Goal: Information Seeking & Learning: Learn about a topic

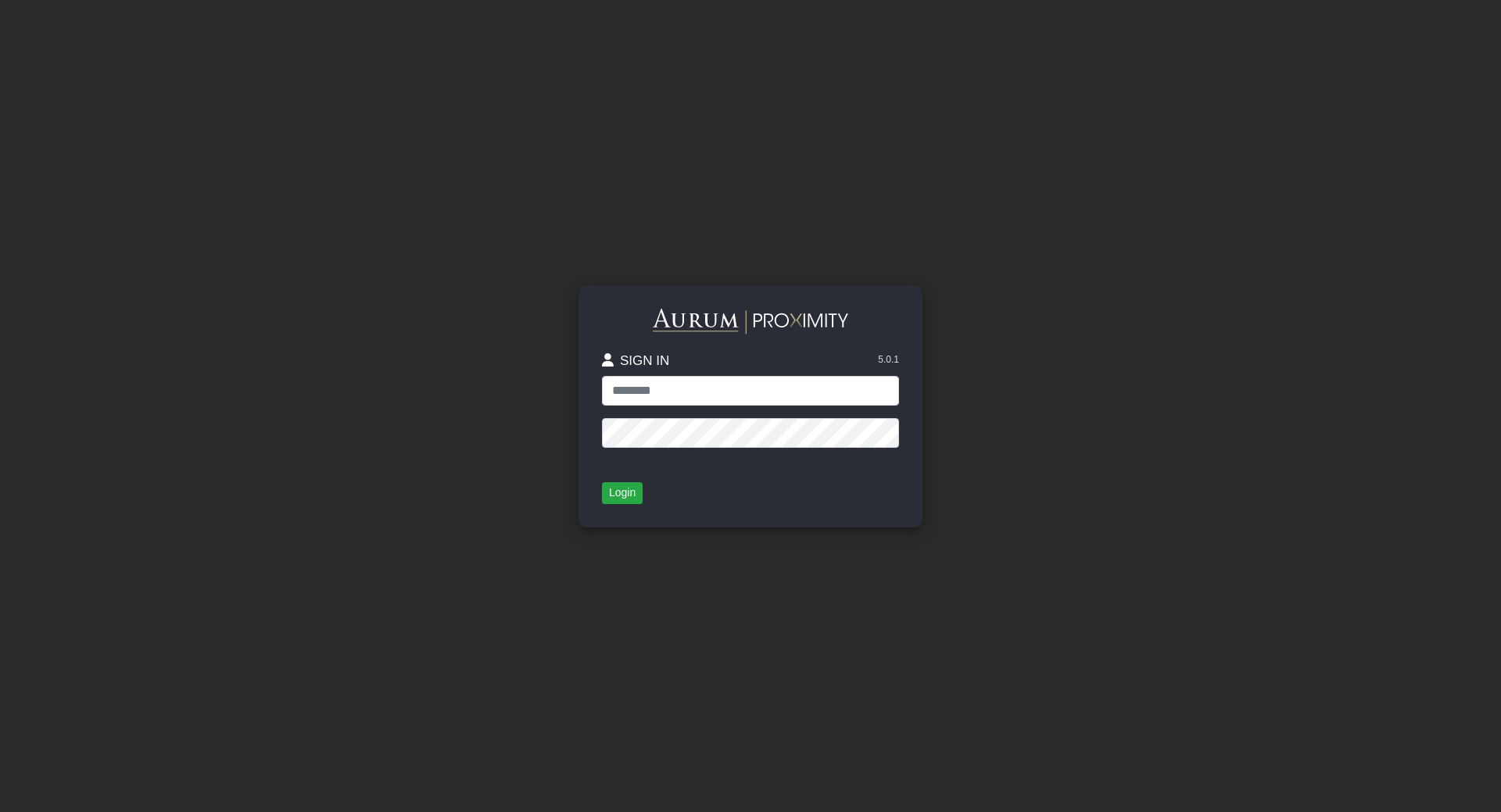
click at [1390, 102] on app-login "SIGN IN 5.0.1 Login" at bounding box center [750, 406] width 1501 height 812
click at [666, 396] on input "text" at bounding box center [750, 391] width 297 height 30
type input "**********"
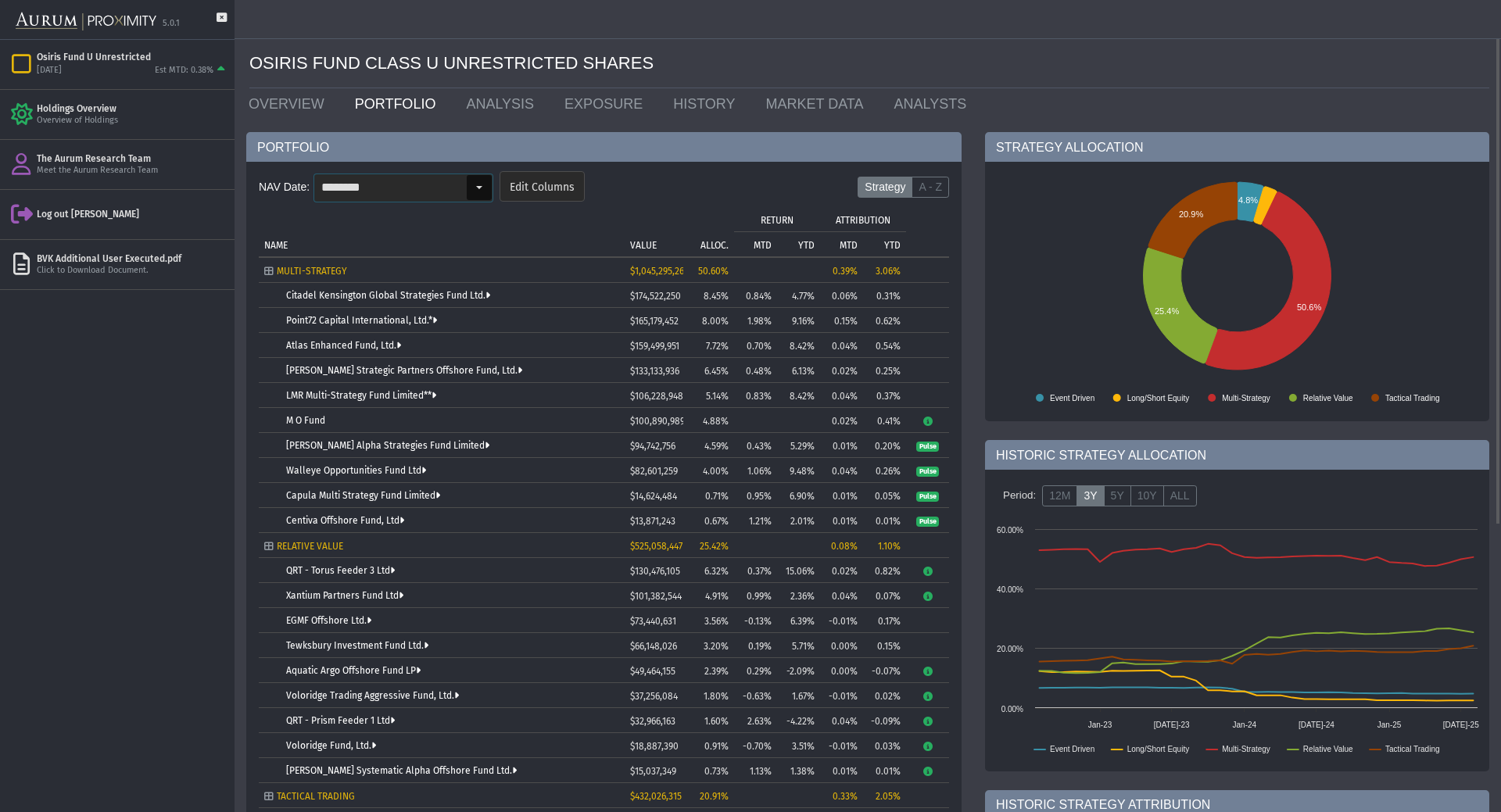
click at [473, 182] on div "Select" at bounding box center [479, 187] width 25 height 25
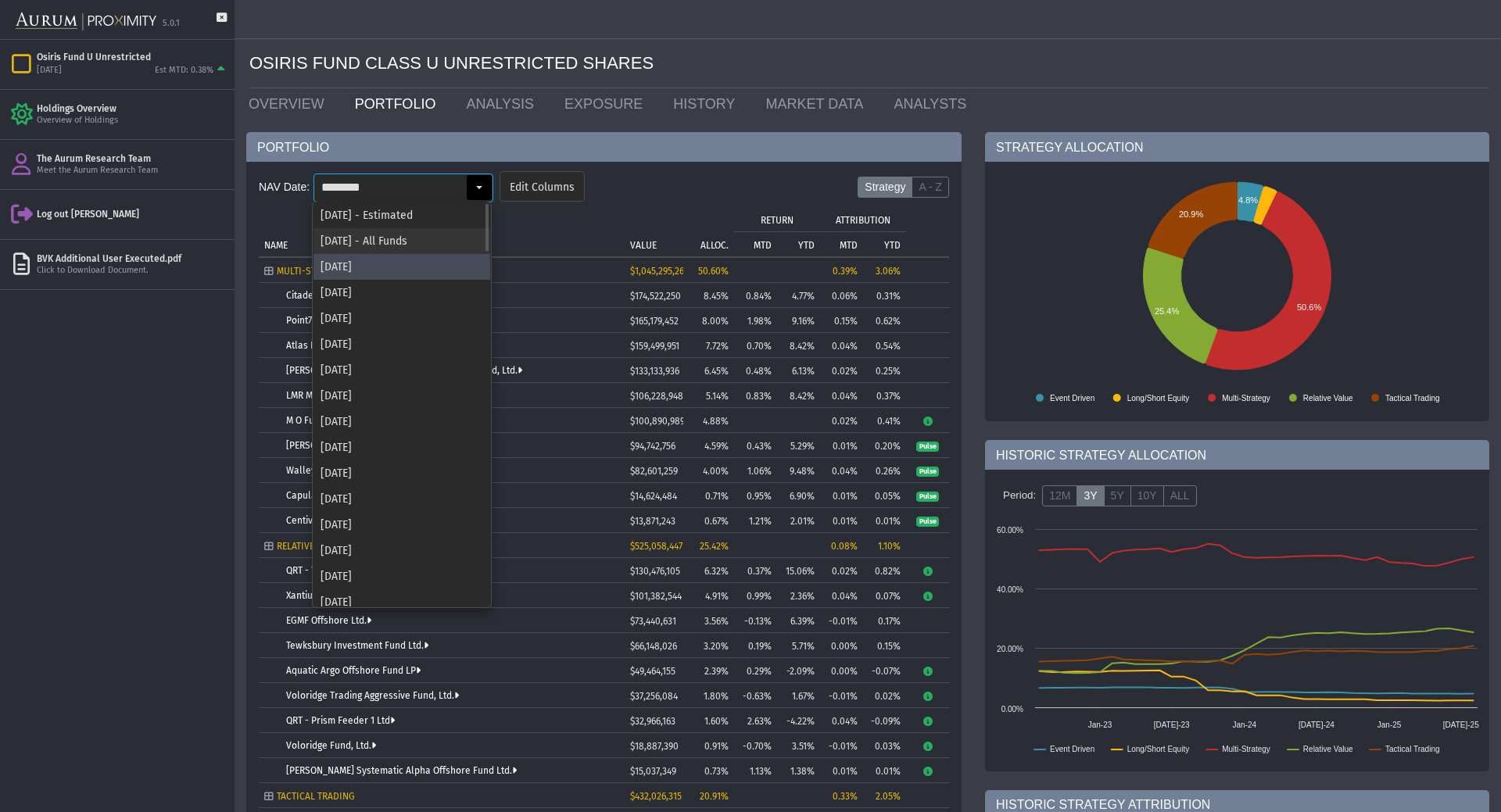
click at [439, 239] on div "[DATE] - All Funds" at bounding box center [401, 241] width 177 height 26
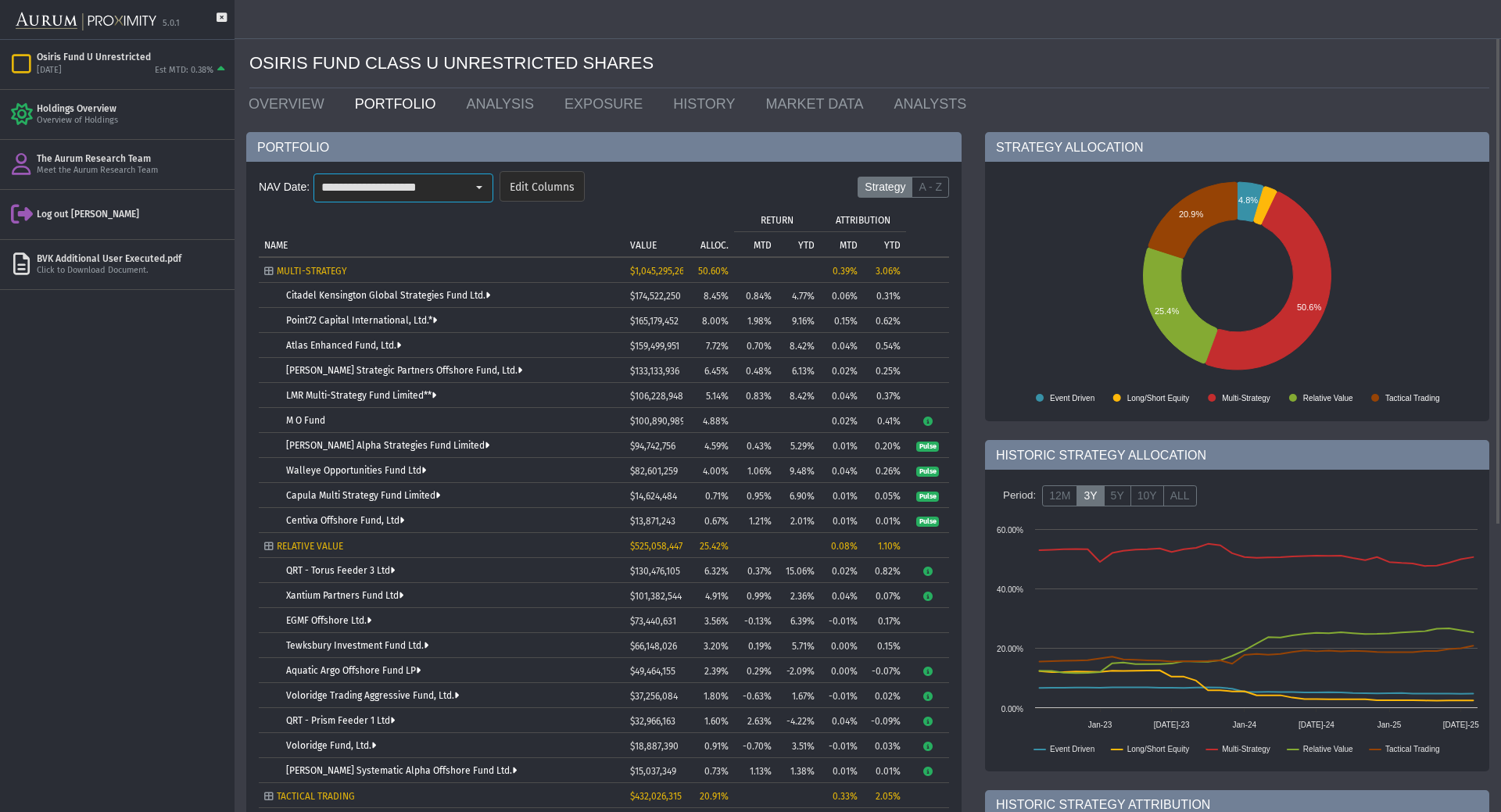
type input "**********"
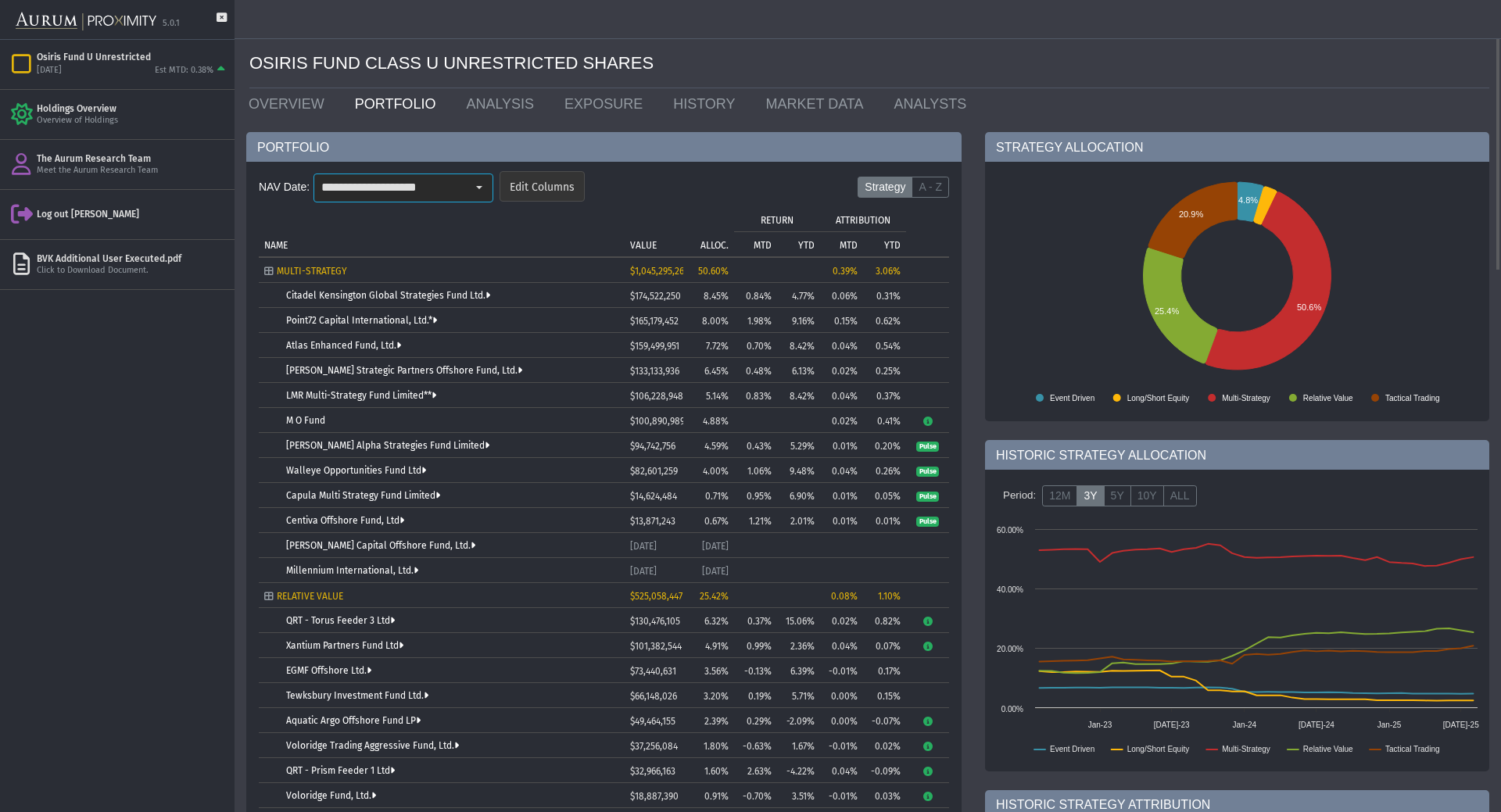
click at [542, 187] on span "Edit Columns" at bounding box center [542, 187] width 65 height 14
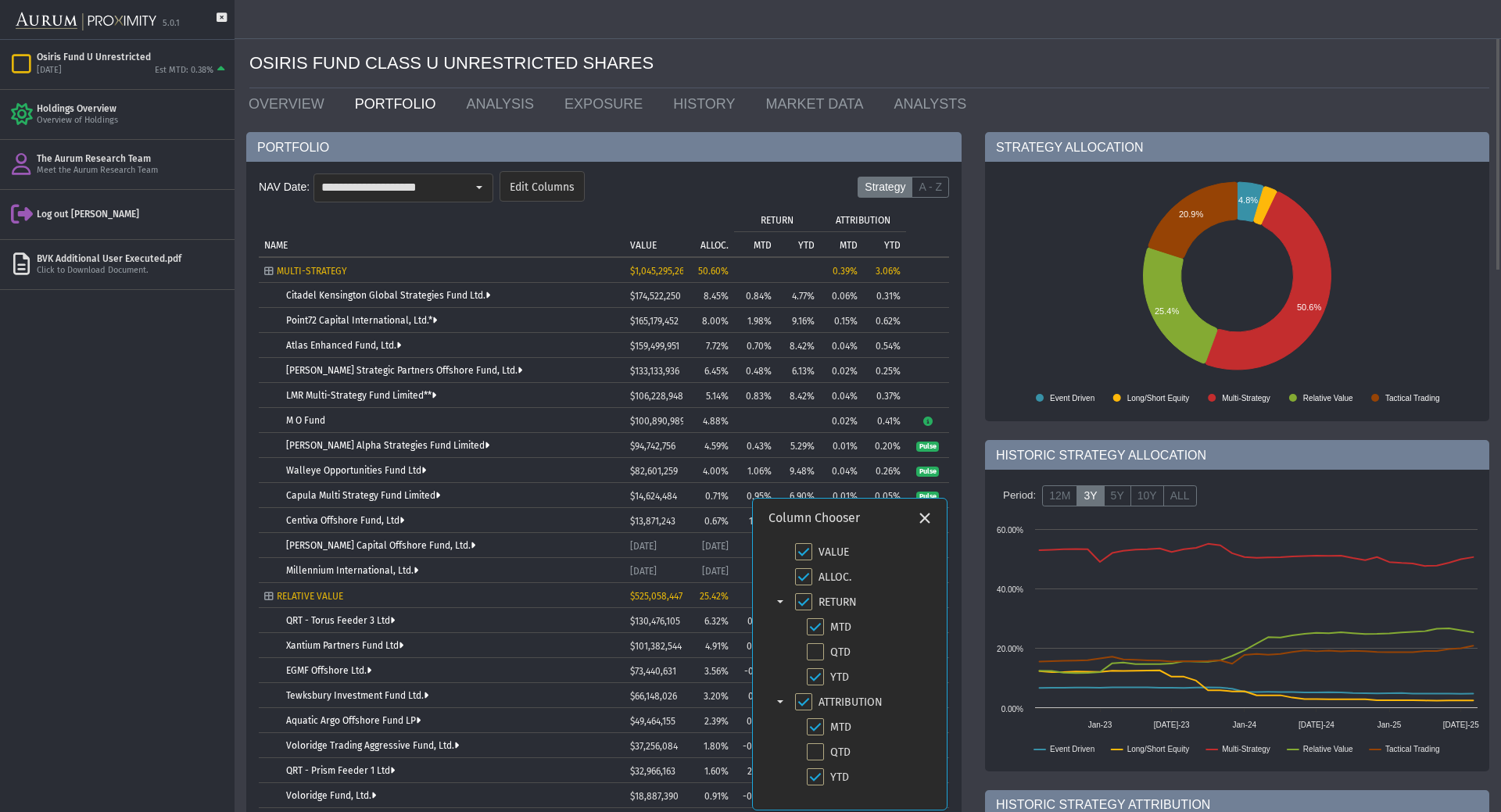
click at [605, 207] on td "NAME" at bounding box center [441, 231] width 366 height 50
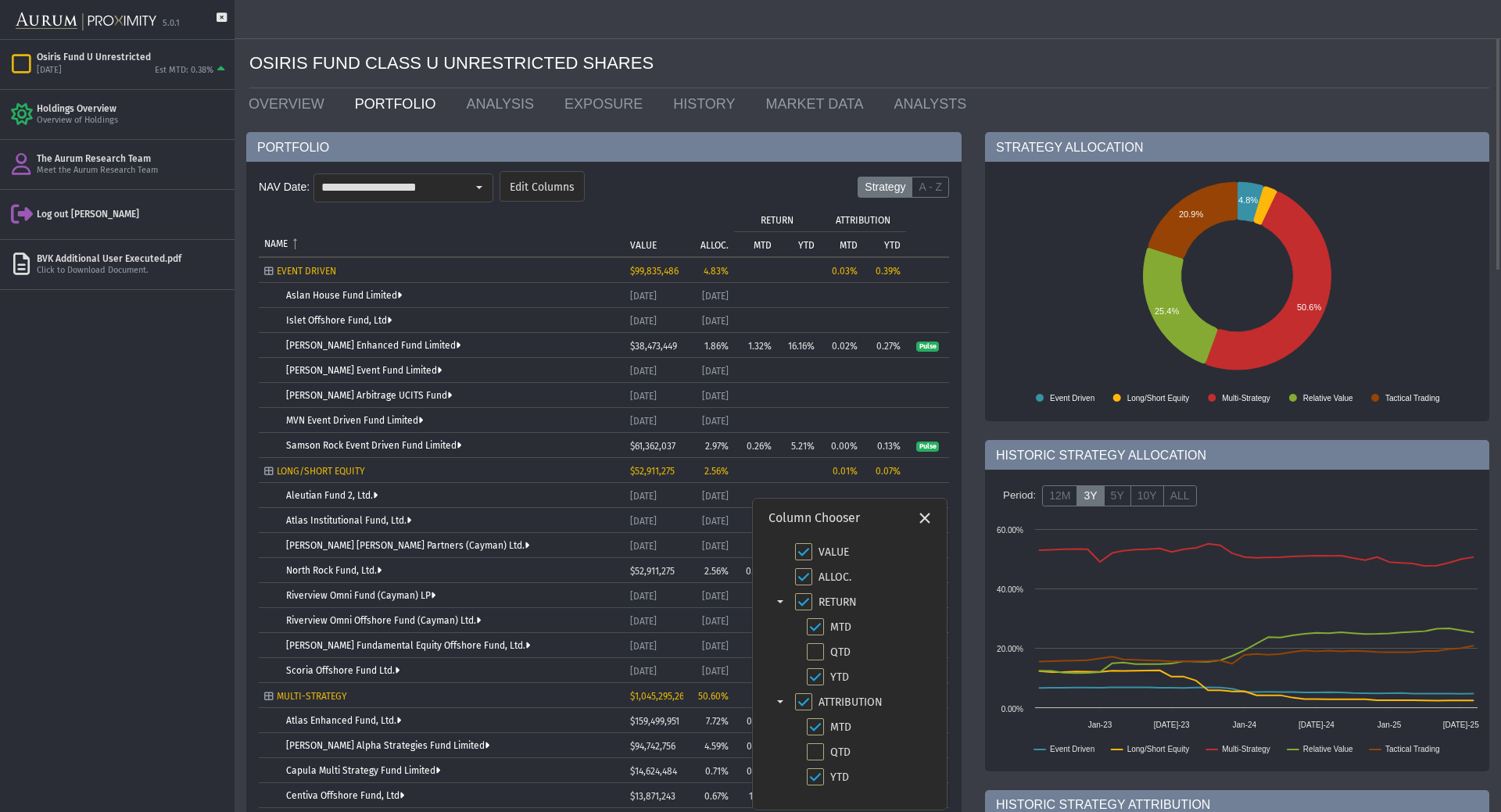
click at [675, 186] on form "**********" at bounding box center [604, 191] width 691 height 46
click at [928, 522] on icon "Close" at bounding box center [925, 517] width 14 height 14
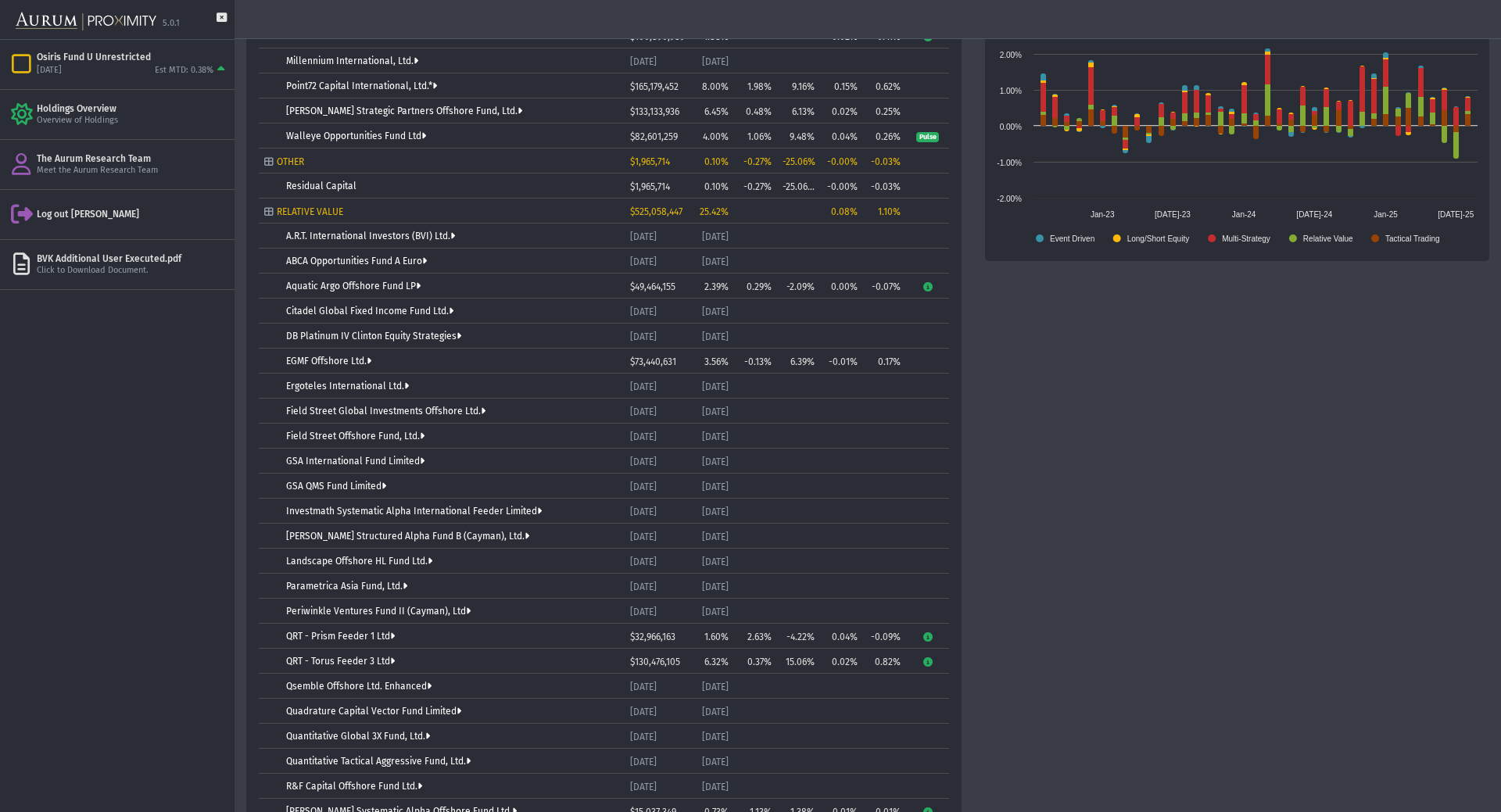
scroll to position [1016, 0]
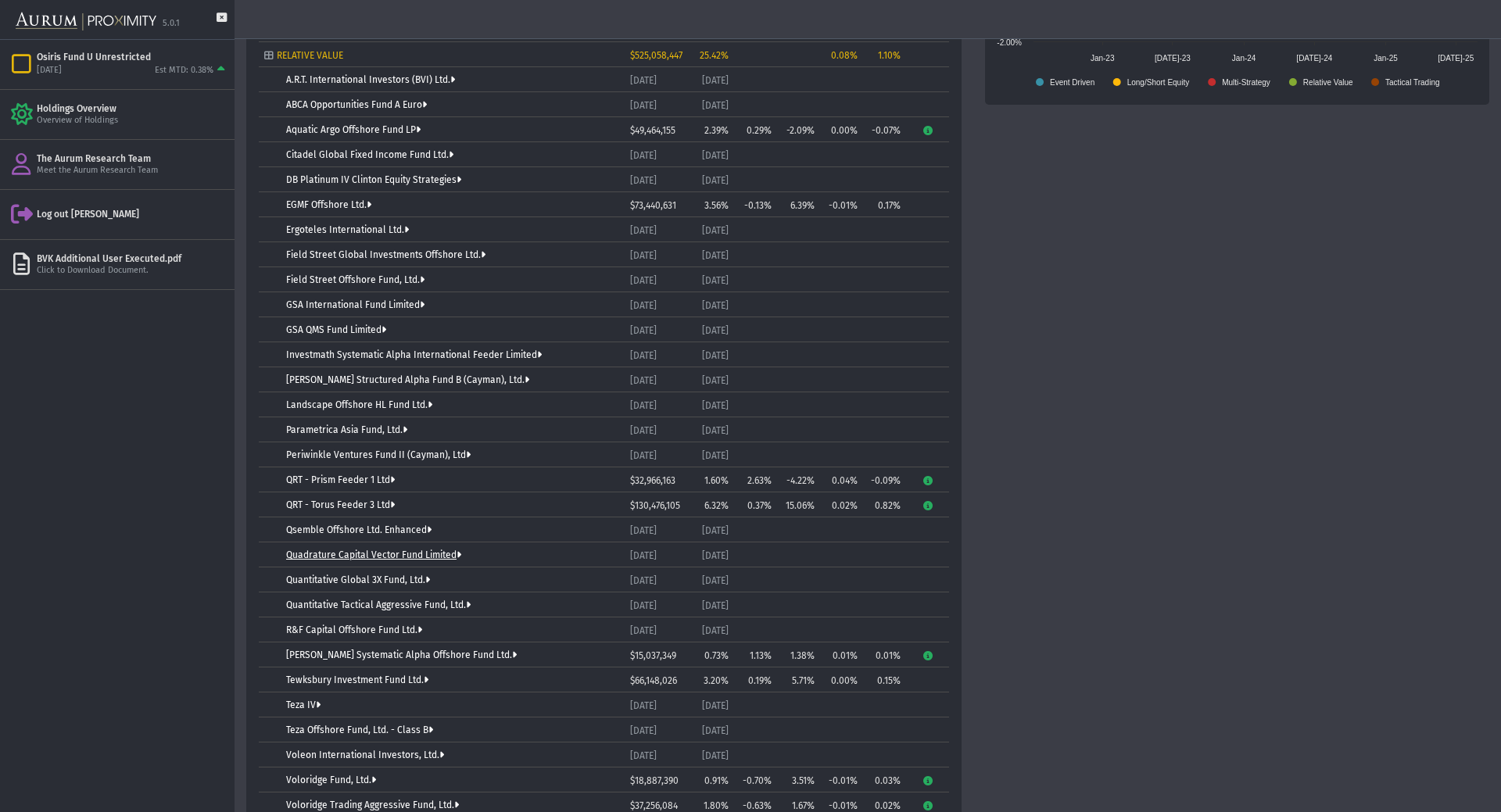
click at [356, 555] on link "Quadrature Capital Vector Fund Limited" at bounding box center [373, 555] width 175 height 11
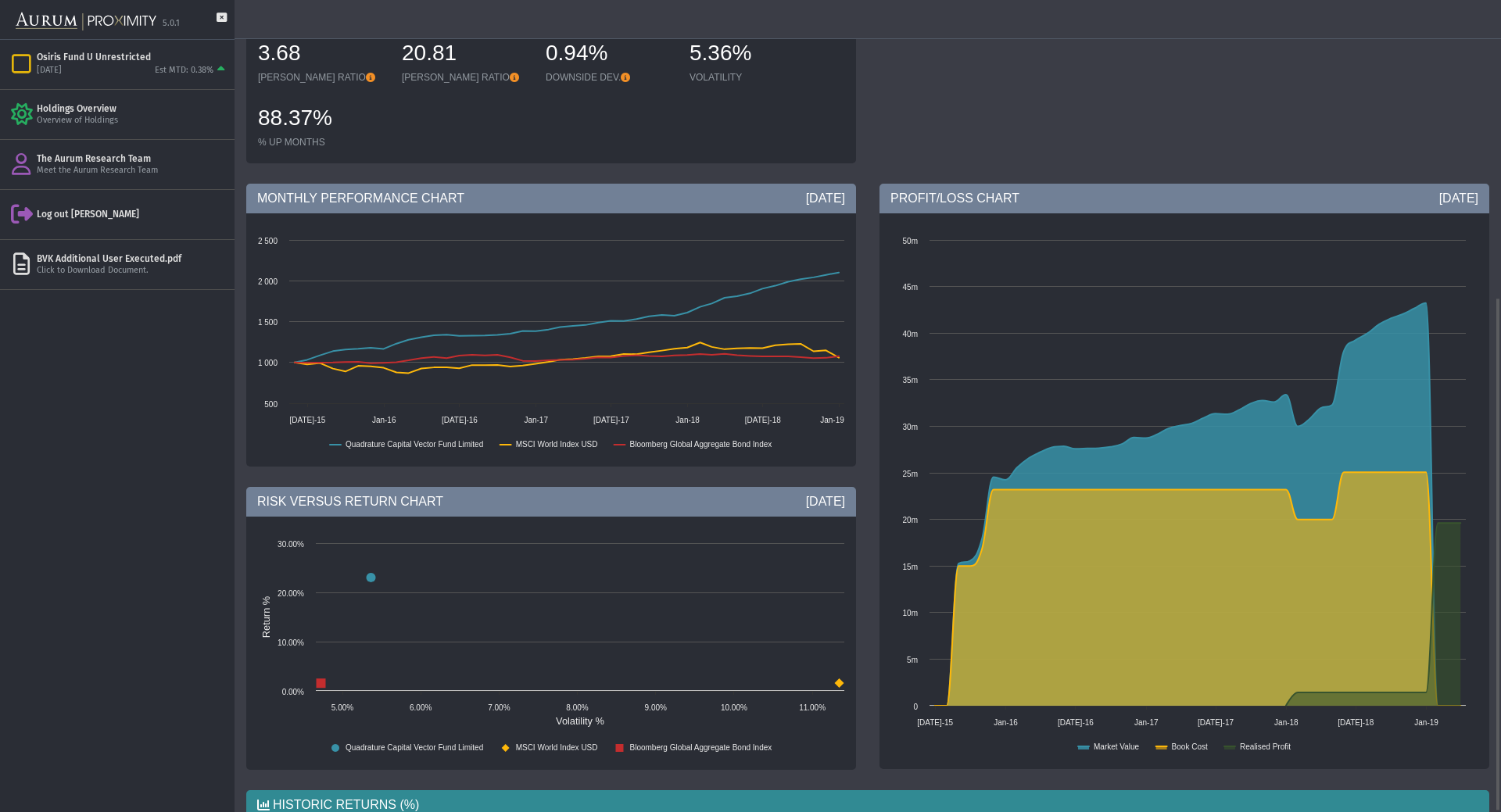
scroll to position [470, 0]
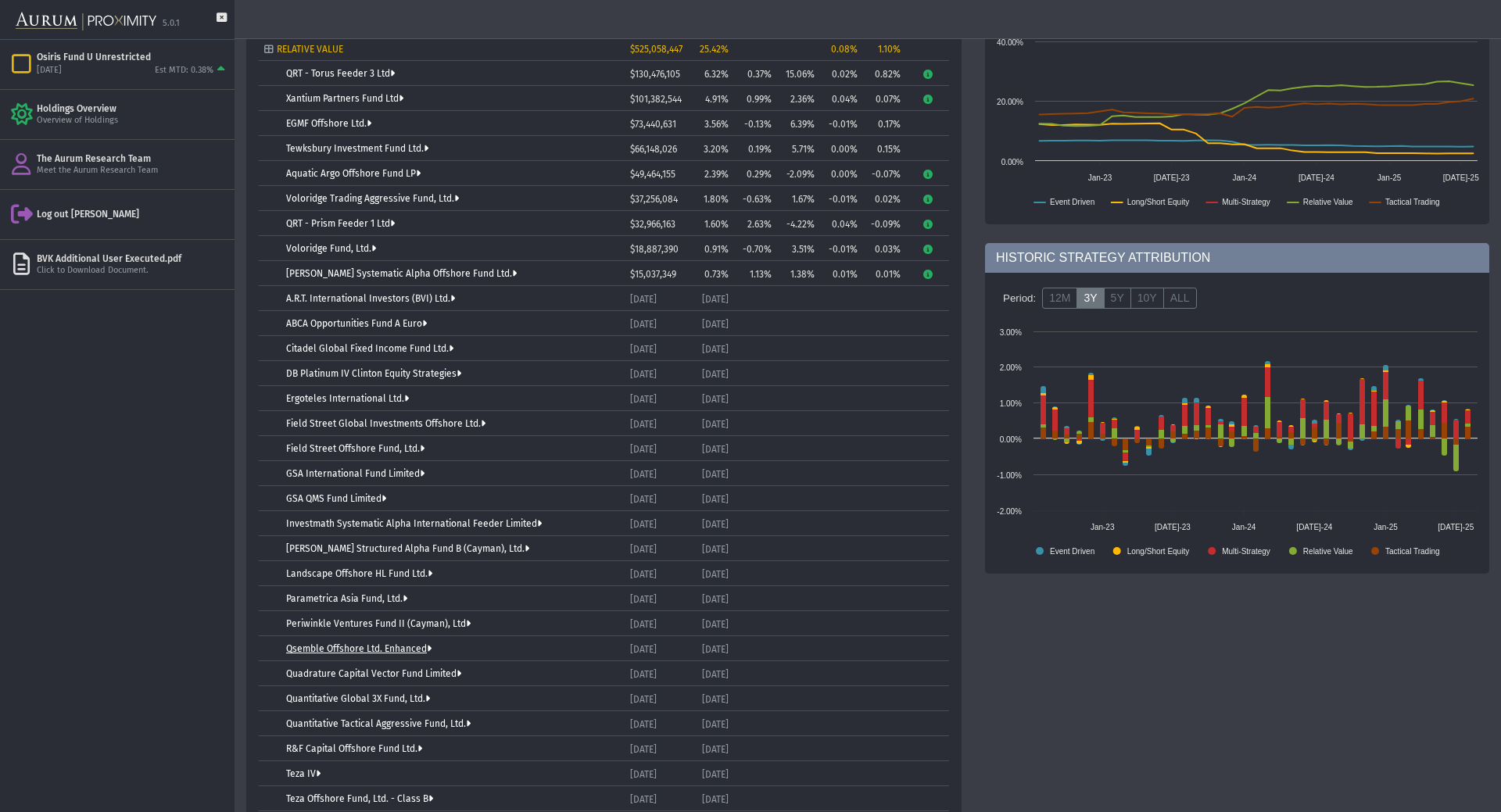
scroll to position [625, 0]
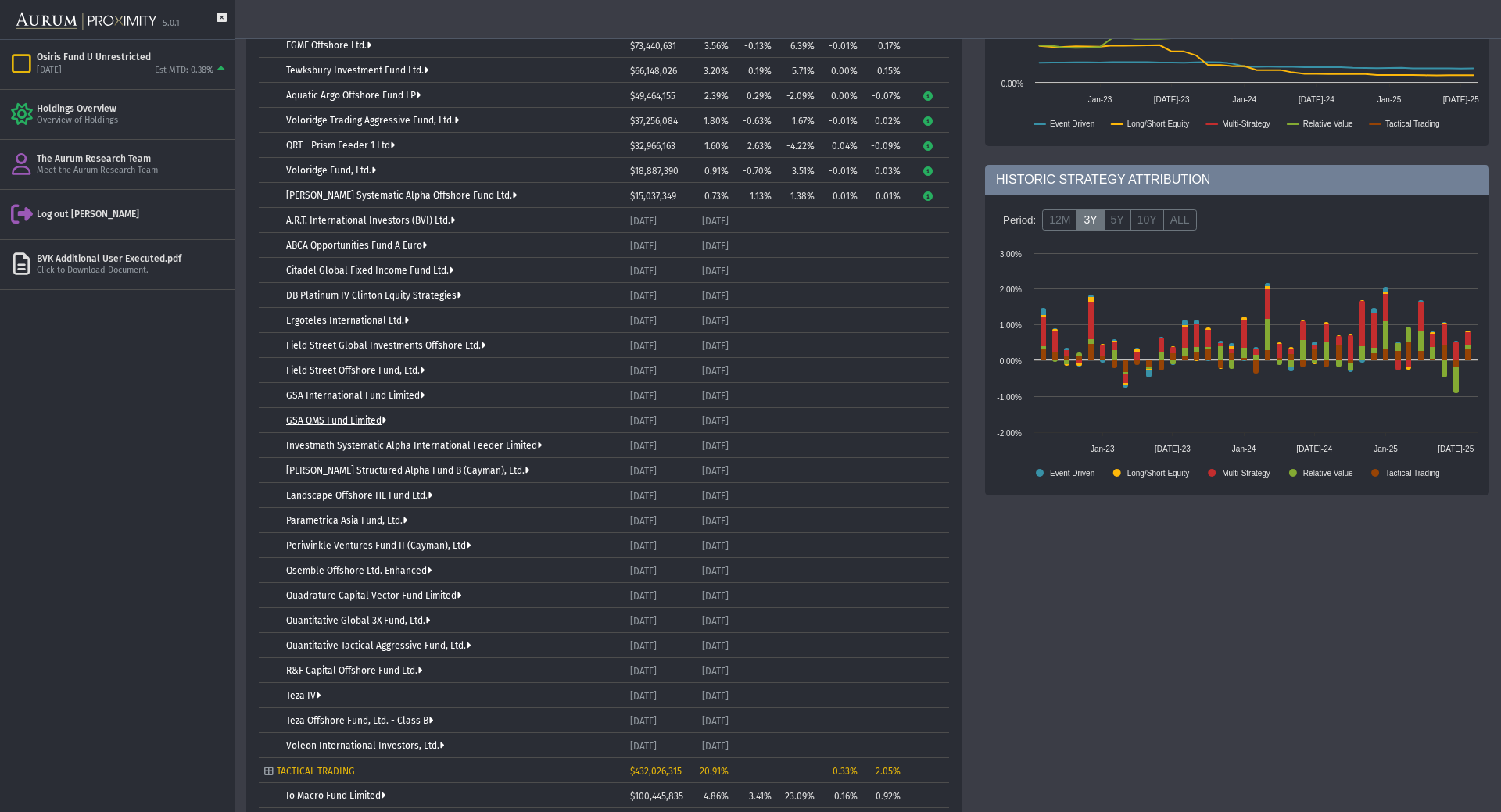
click at [320, 422] on link "GSA QMS Fund Limited" at bounding box center [336, 421] width 100 height 11
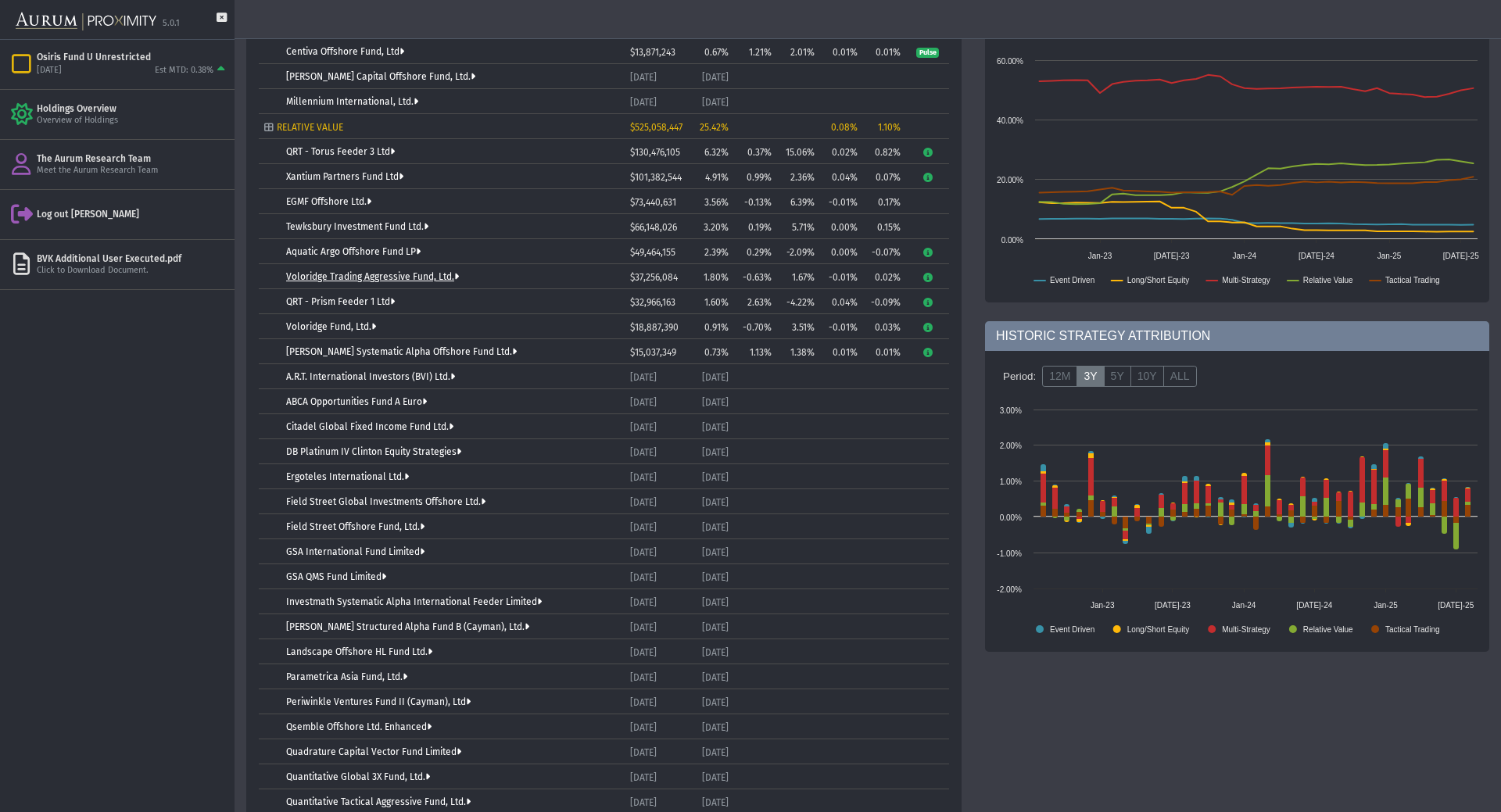
click at [376, 275] on link "Voloridge Trading Aggressive Fund, Ltd." at bounding box center [372, 277] width 173 height 11
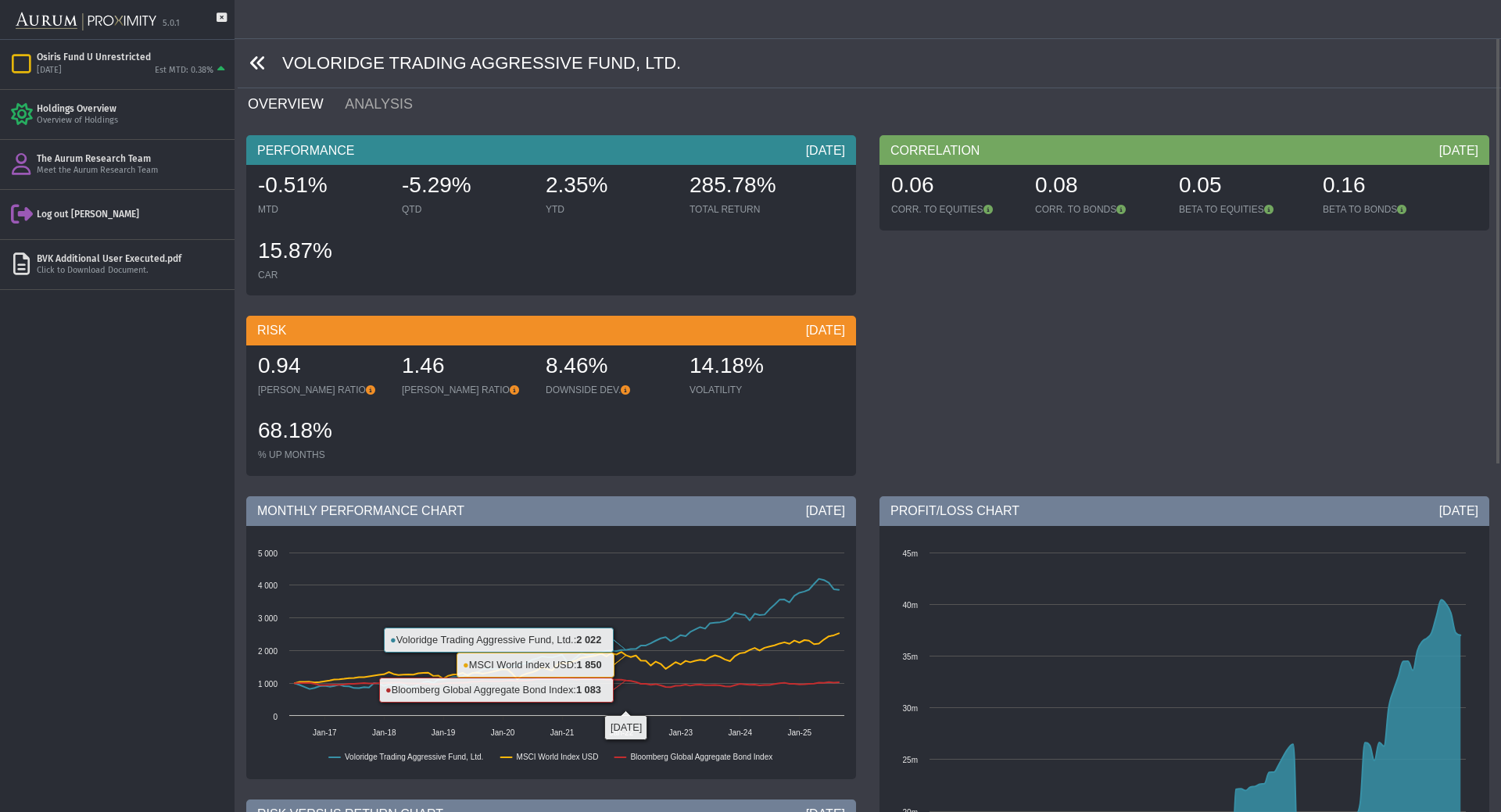
click at [259, 59] on icon at bounding box center [257, 63] width 17 height 17
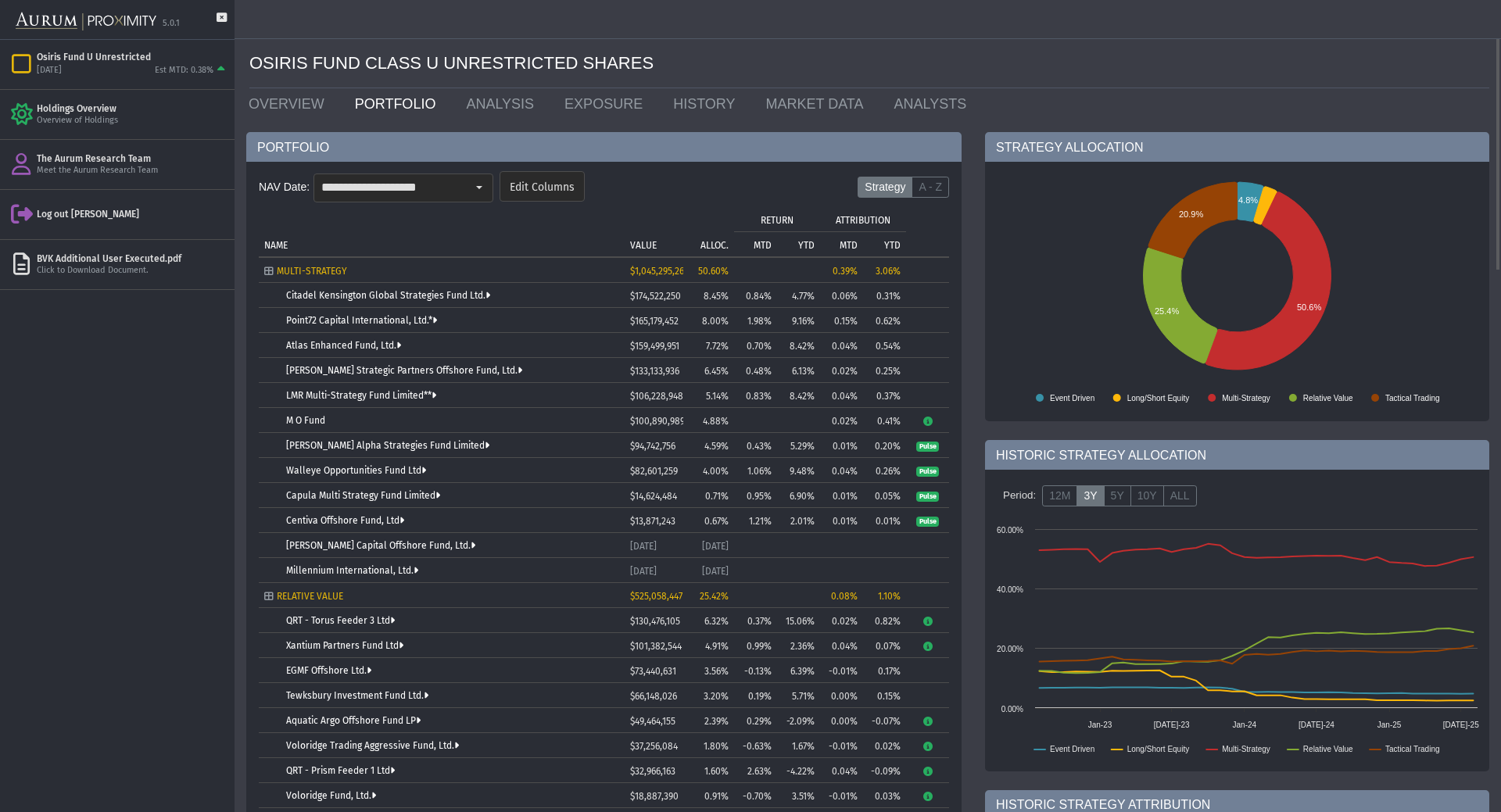
click at [1237, 811] on div "HISTORIC STRATEGY ATTRIBUTION" at bounding box center [1236, 805] width 504 height 30
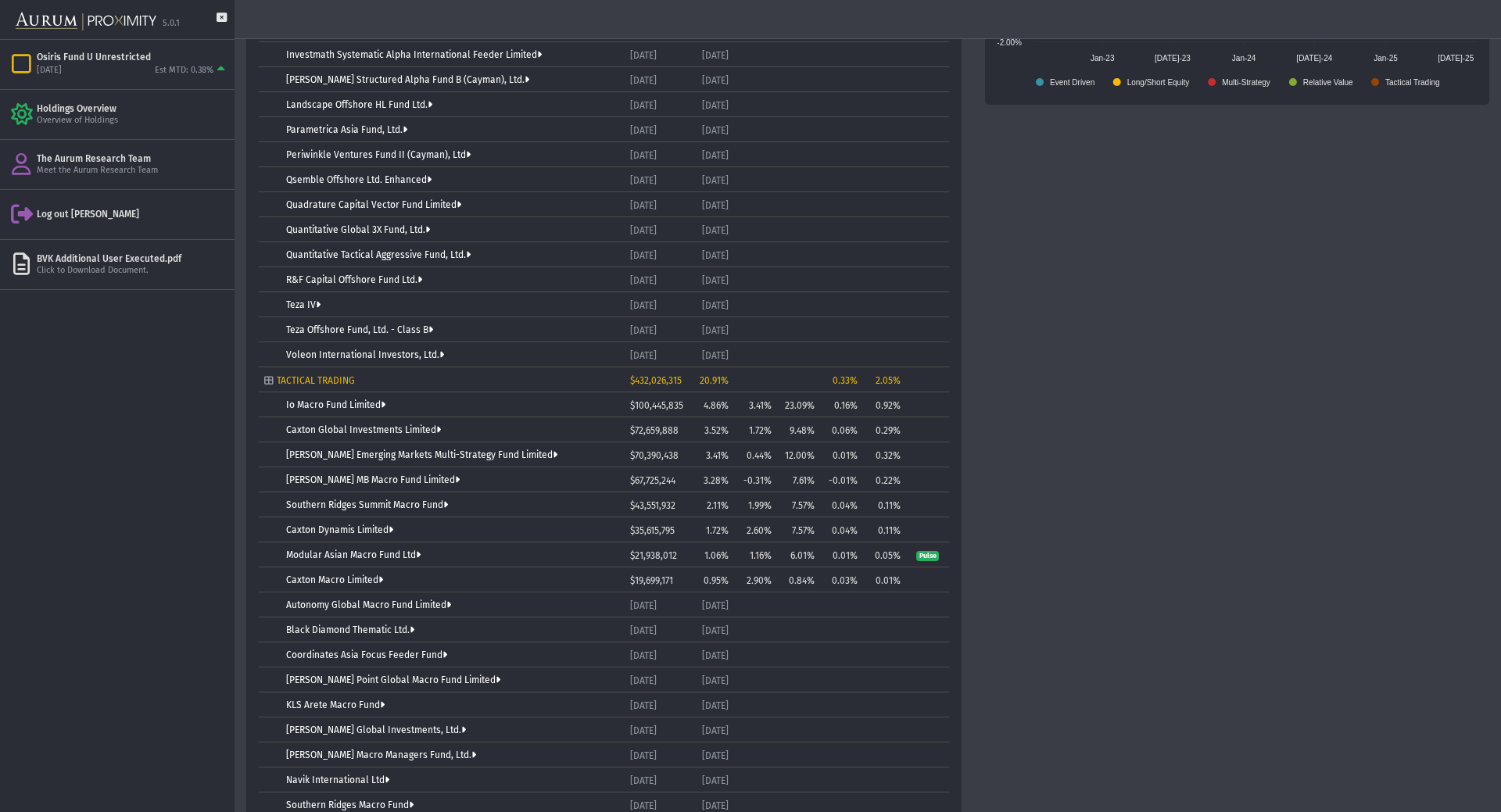
scroll to position [1328, 0]
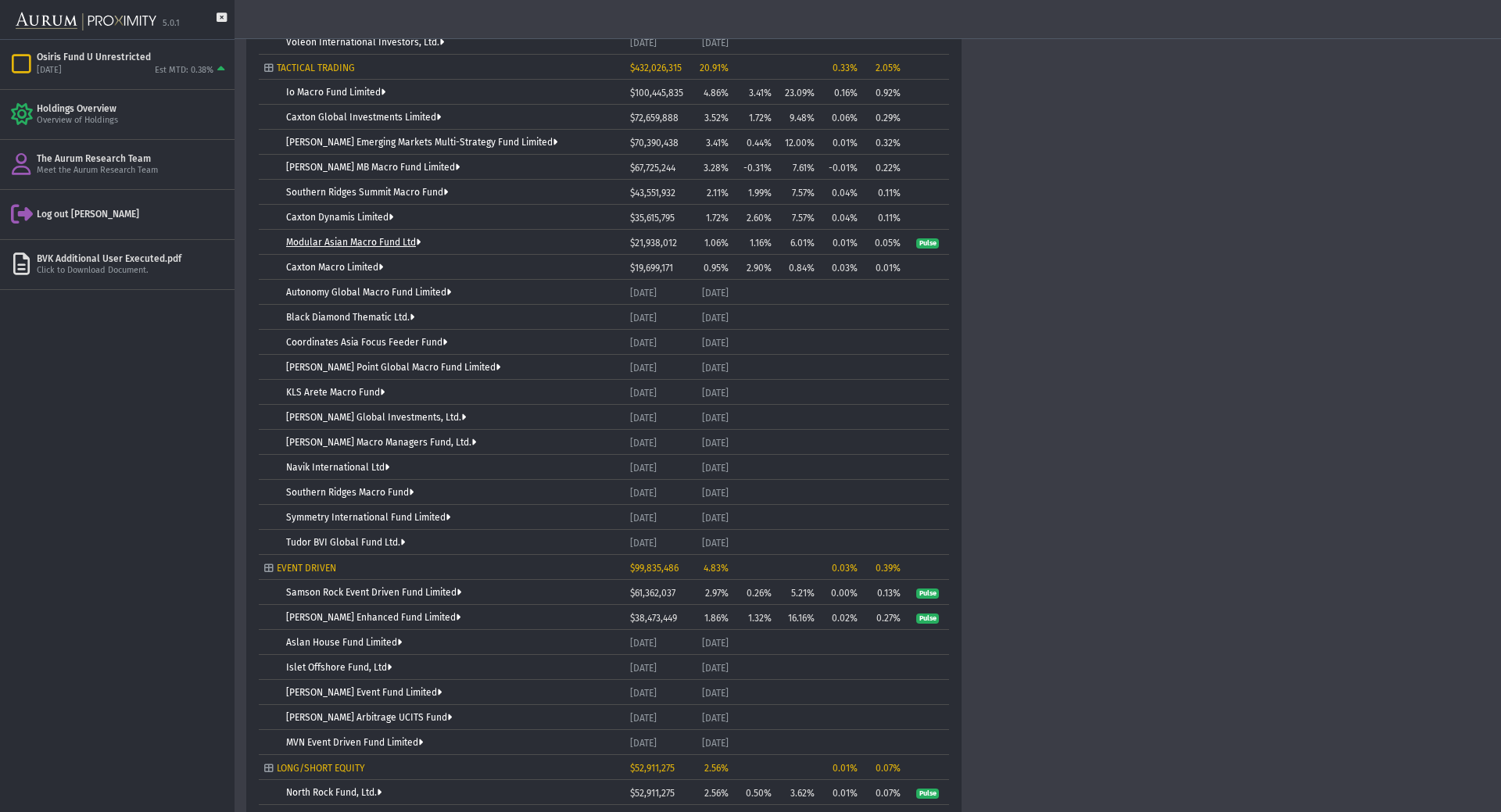
click at [396, 241] on link "Modular Asian Macro Fund Ltd" at bounding box center [354, 242] width 135 height 11
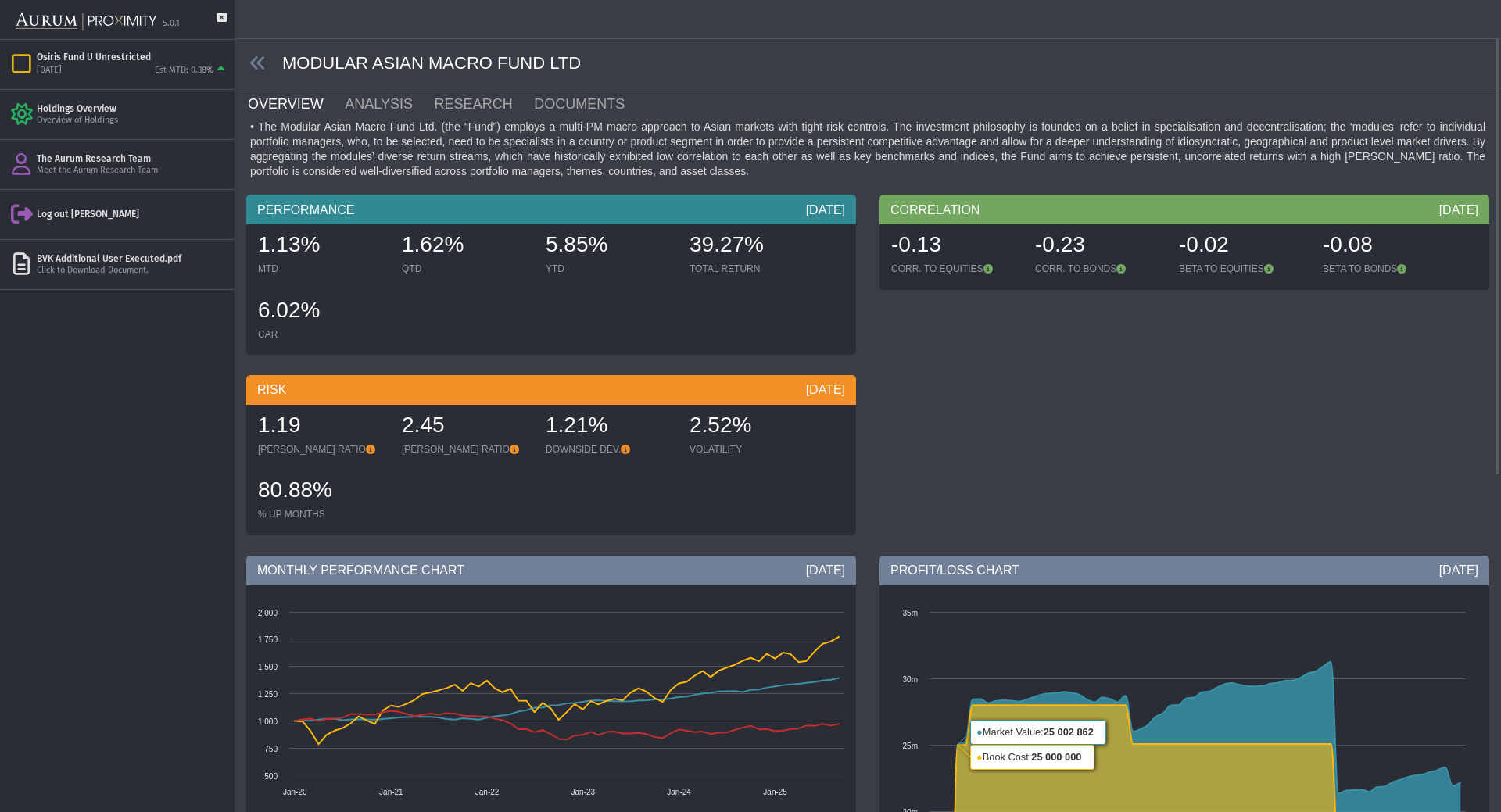
click at [244, 56] on span at bounding box center [260, 63] width 45 height 18
click at [249, 57] on icon at bounding box center [257, 63] width 17 height 17
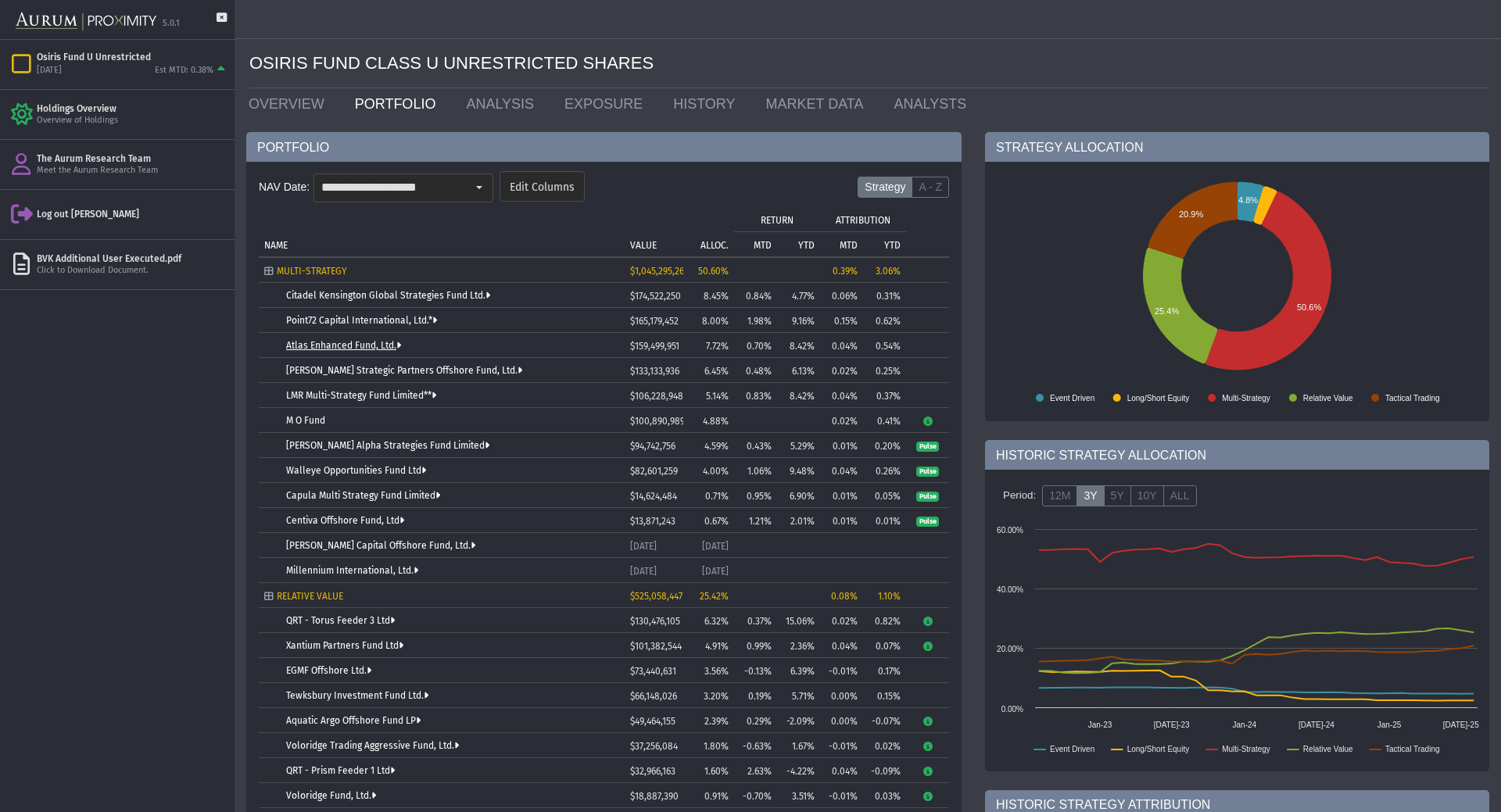
click at [369, 349] on link "Atlas Enhanced Fund, Ltd." at bounding box center [343, 345] width 115 height 11
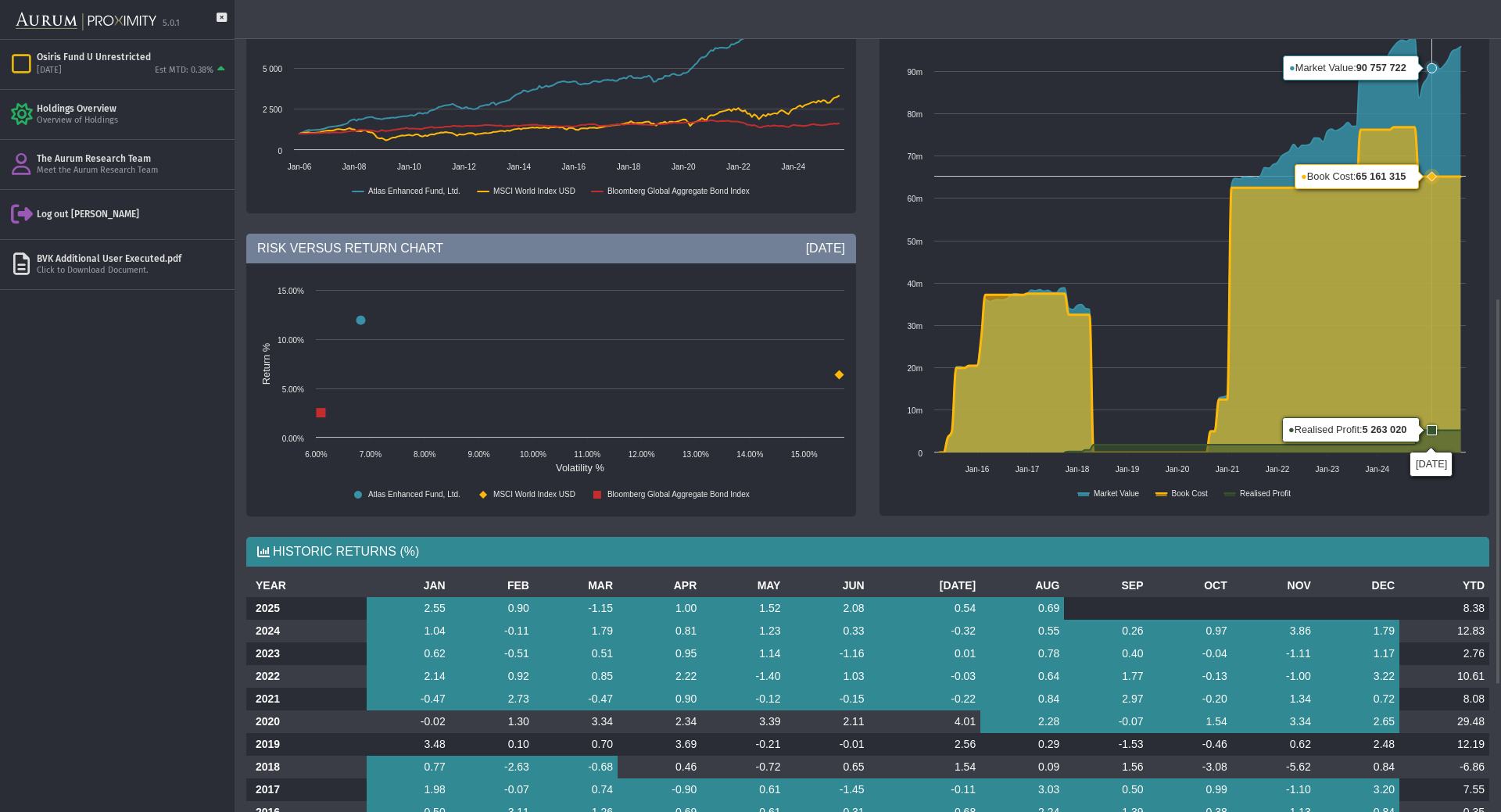
scroll to position [892, 0]
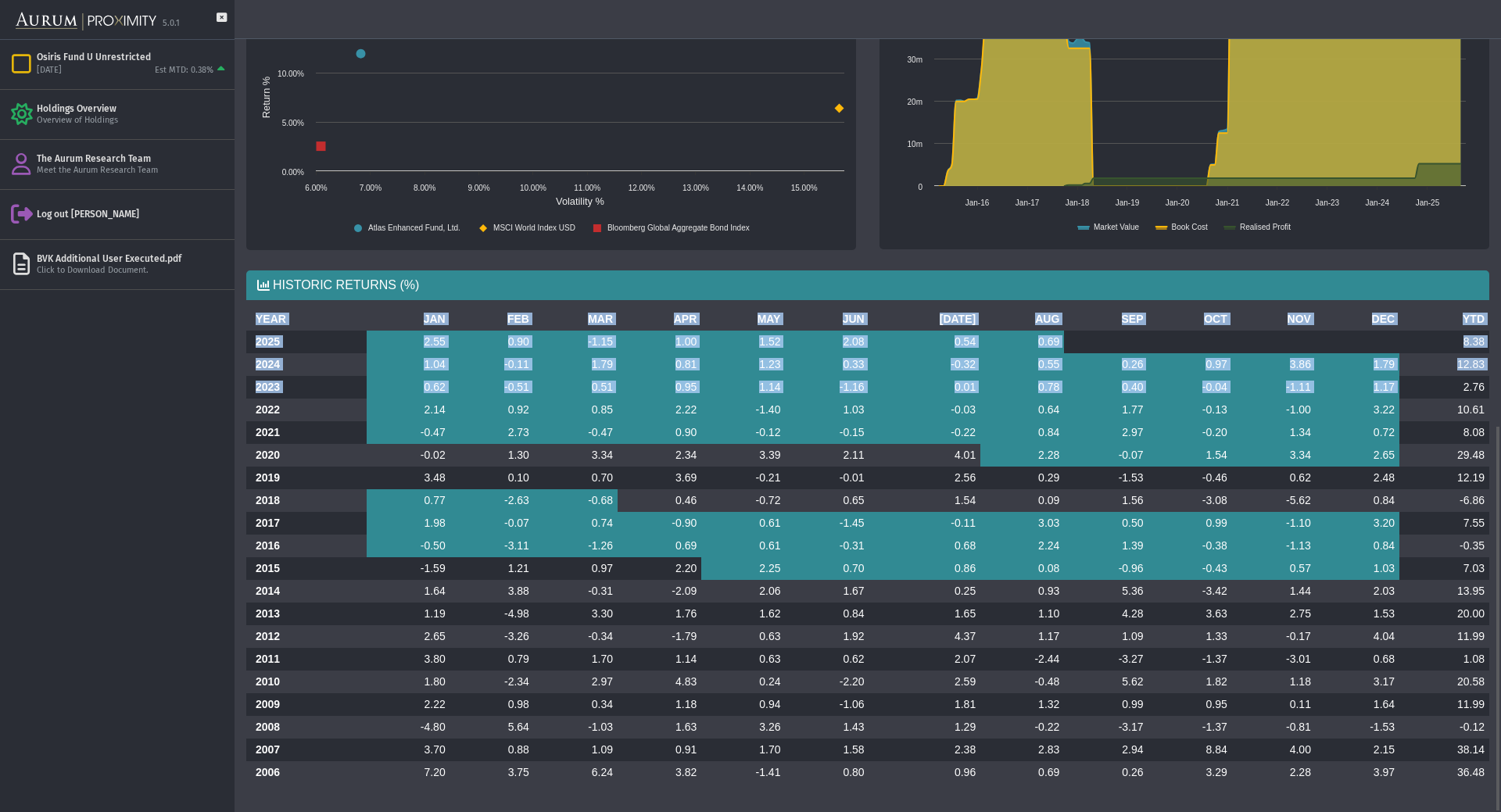
drag, startPoint x: 1459, startPoint y: 388, endPoint x: 1480, endPoint y: 402, distance: 25.2
click at [1488, 398] on tbody "2025 2.55 0.90 -1.15 1.00 1.52 2.08 0.54 0.69 8.38 2024 1.04 -0.11 1.79 0.81 1.…" at bounding box center [867, 557] width 1243 height 453
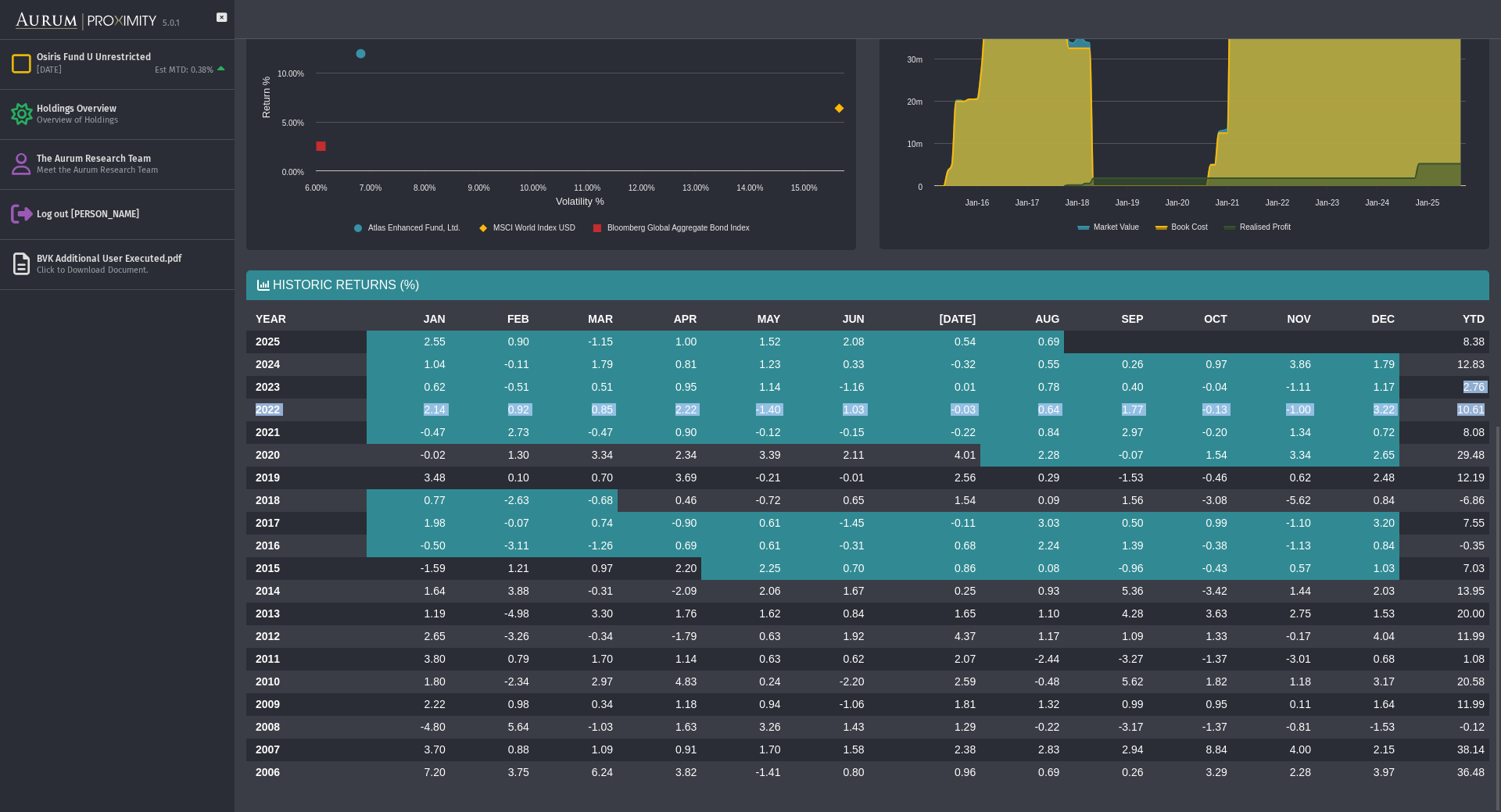
click at [1468, 411] on td "10.61" at bounding box center [1444, 410] width 90 height 22
click at [1459, 416] on td "10.61" at bounding box center [1444, 410] width 90 height 22
drag, startPoint x: 1459, startPoint y: 416, endPoint x: 1474, endPoint y: 413, distance: 15.3
click at [1474, 413] on td "10.61" at bounding box center [1444, 410] width 90 height 22
click at [1447, 412] on td "10.61" at bounding box center [1444, 410] width 90 height 22
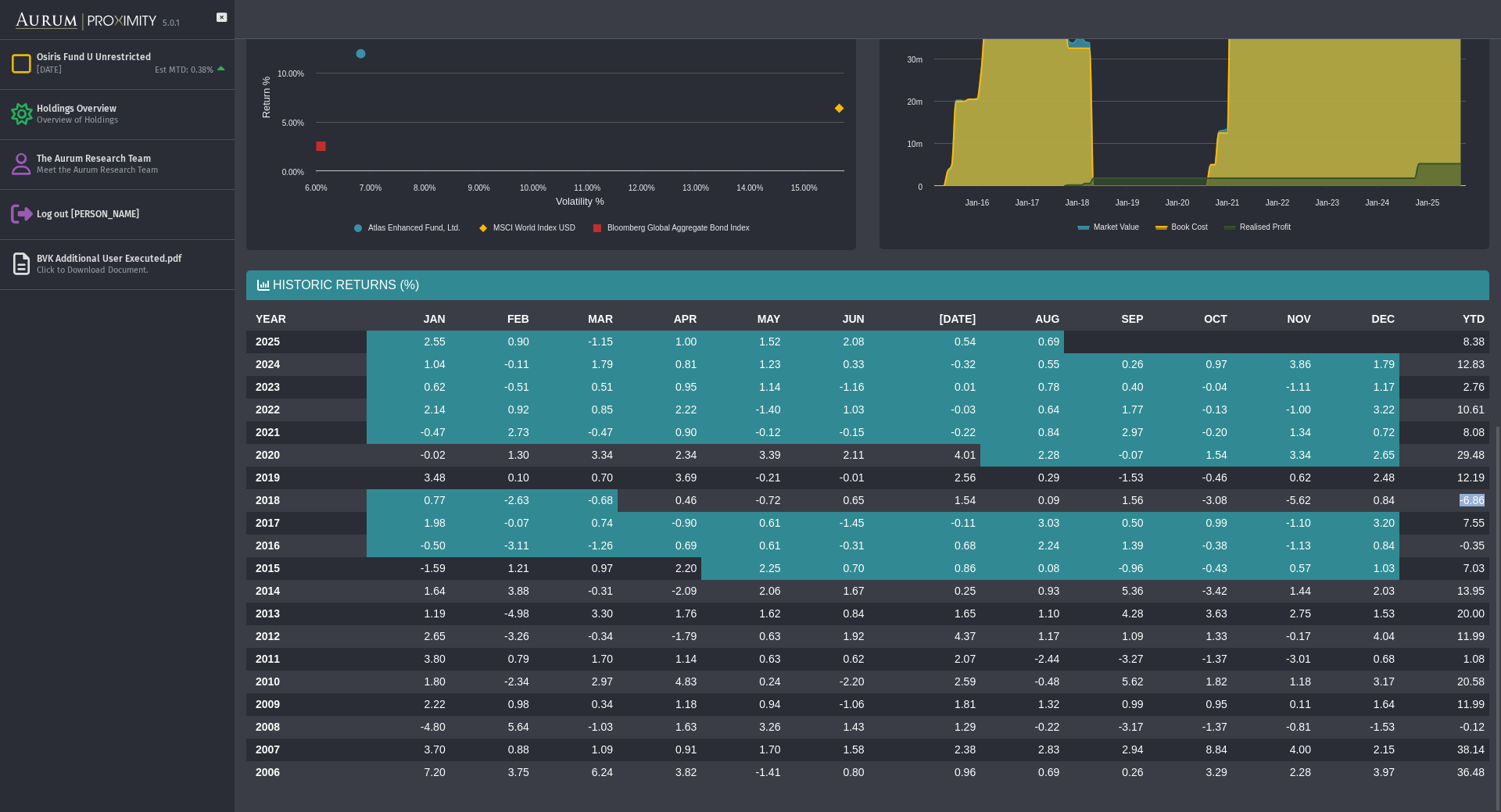
drag, startPoint x: 1461, startPoint y: 493, endPoint x: 1487, endPoint y: 500, distance: 26.9
click at [1487, 500] on td "-6.86" at bounding box center [1444, 500] width 90 height 22
drag, startPoint x: 1460, startPoint y: 501, endPoint x: 1487, endPoint y: 505, distance: 27.3
click at [1487, 505] on td "-6.86" at bounding box center [1444, 500] width 90 height 22
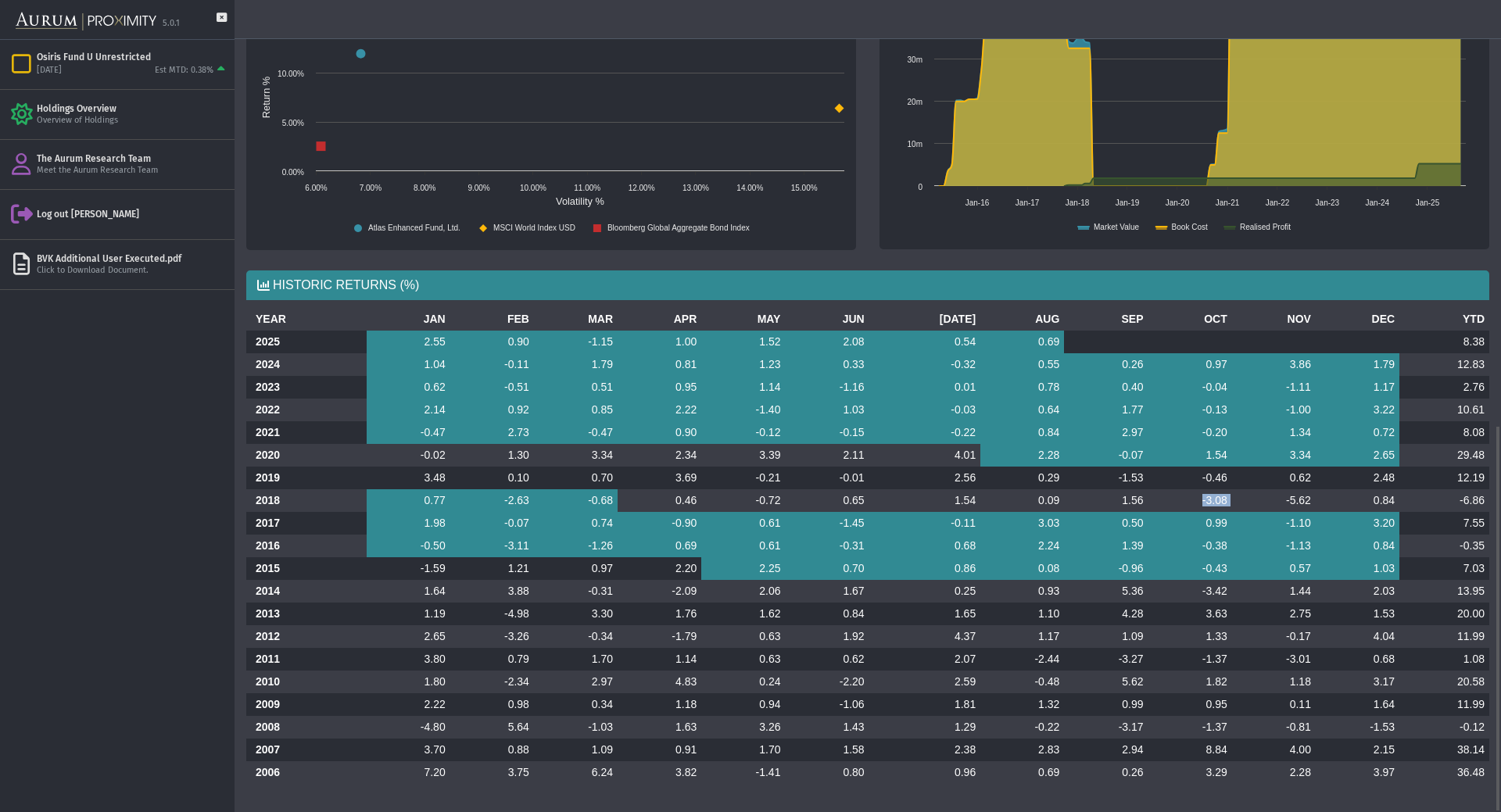
drag, startPoint x: 1188, startPoint y: 504, endPoint x: 1237, endPoint y: 507, distance: 49.1
click at [1237, 507] on tr "2018 0.77 -2.63 -0.68 0.46 -0.72 0.65 1.54 0.09 1.56 -3.08 -5.62 0.84 -6.86" at bounding box center [867, 500] width 1243 height 22
click at [1237, 507] on td "-5.62" at bounding box center [1273, 500] width 83 height 22
drag, startPoint x: 1464, startPoint y: 723, endPoint x: 1488, endPoint y: 727, distance: 24.3
click at [1483, 721] on td "-0.12" at bounding box center [1444, 727] width 90 height 22
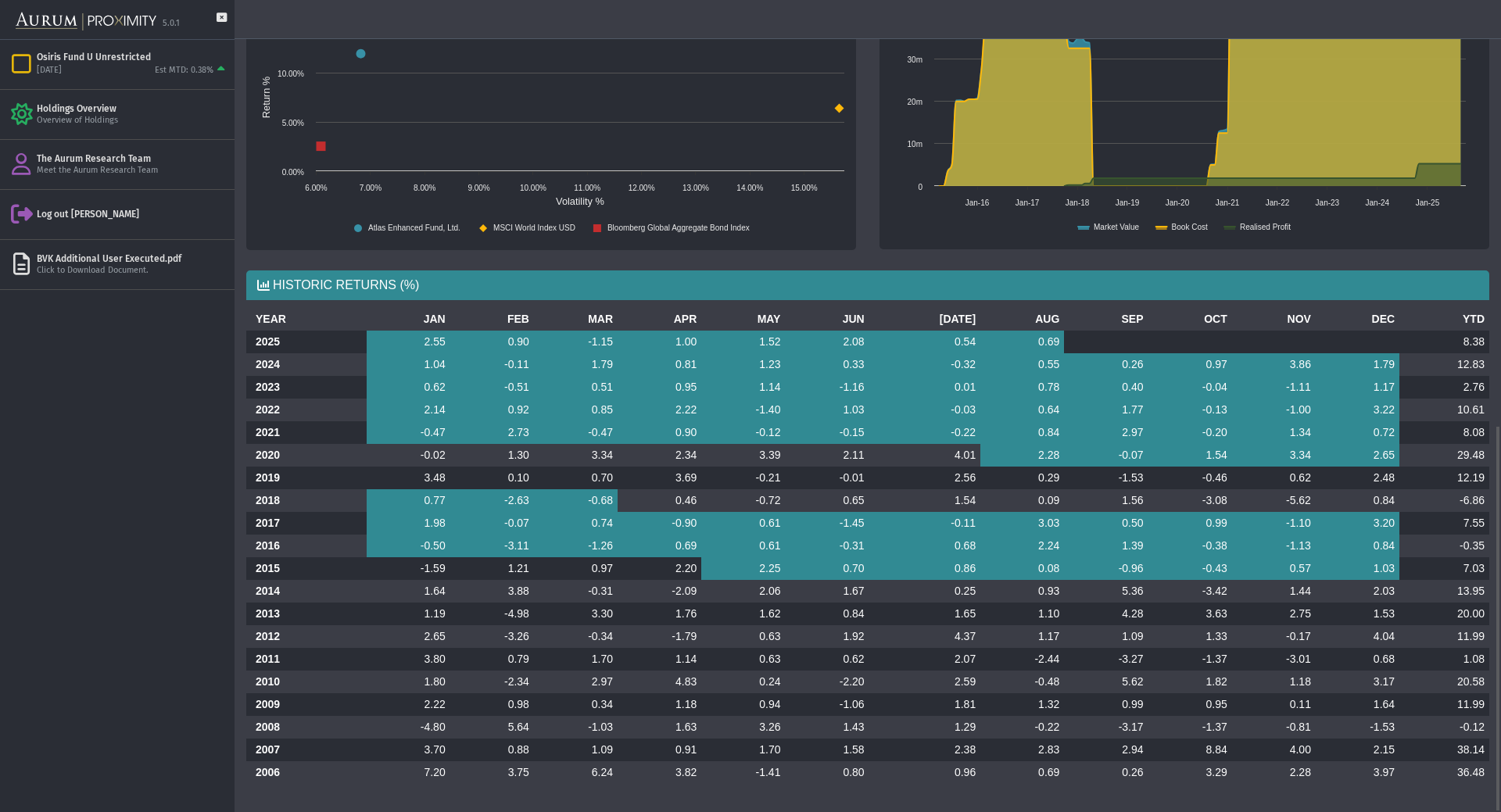
click at [1491, 732] on div "YEAR JAN FEB MAR APR MAY JUN [DATE] AUG SEP OCT NOV DEC YTD 2025 2.55 0.90 -1.1…" at bounding box center [867, 552] width 1266 height 488
drag, startPoint x: 1485, startPoint y: 732, endPoint x: 1462, endPoint y: 736, distance: 23.3
click at [1462, 736] on td "-0.12" at bounding box center [1444, 727] width 90 height 22
click at [1459, 734] on td "-0.12" at bounding box center [1444, 727] width 90 height 22
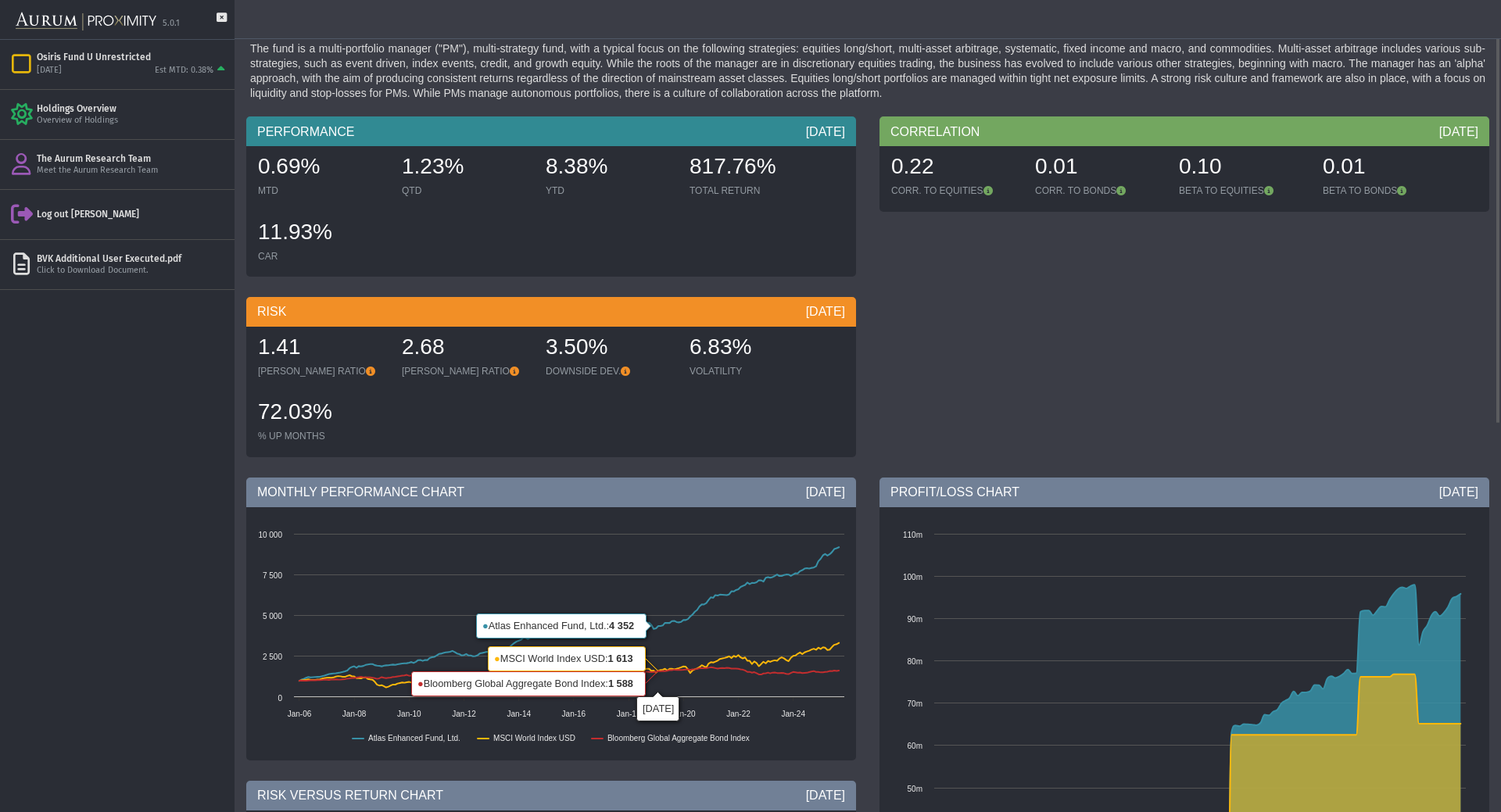
scroll to position [0, 0]
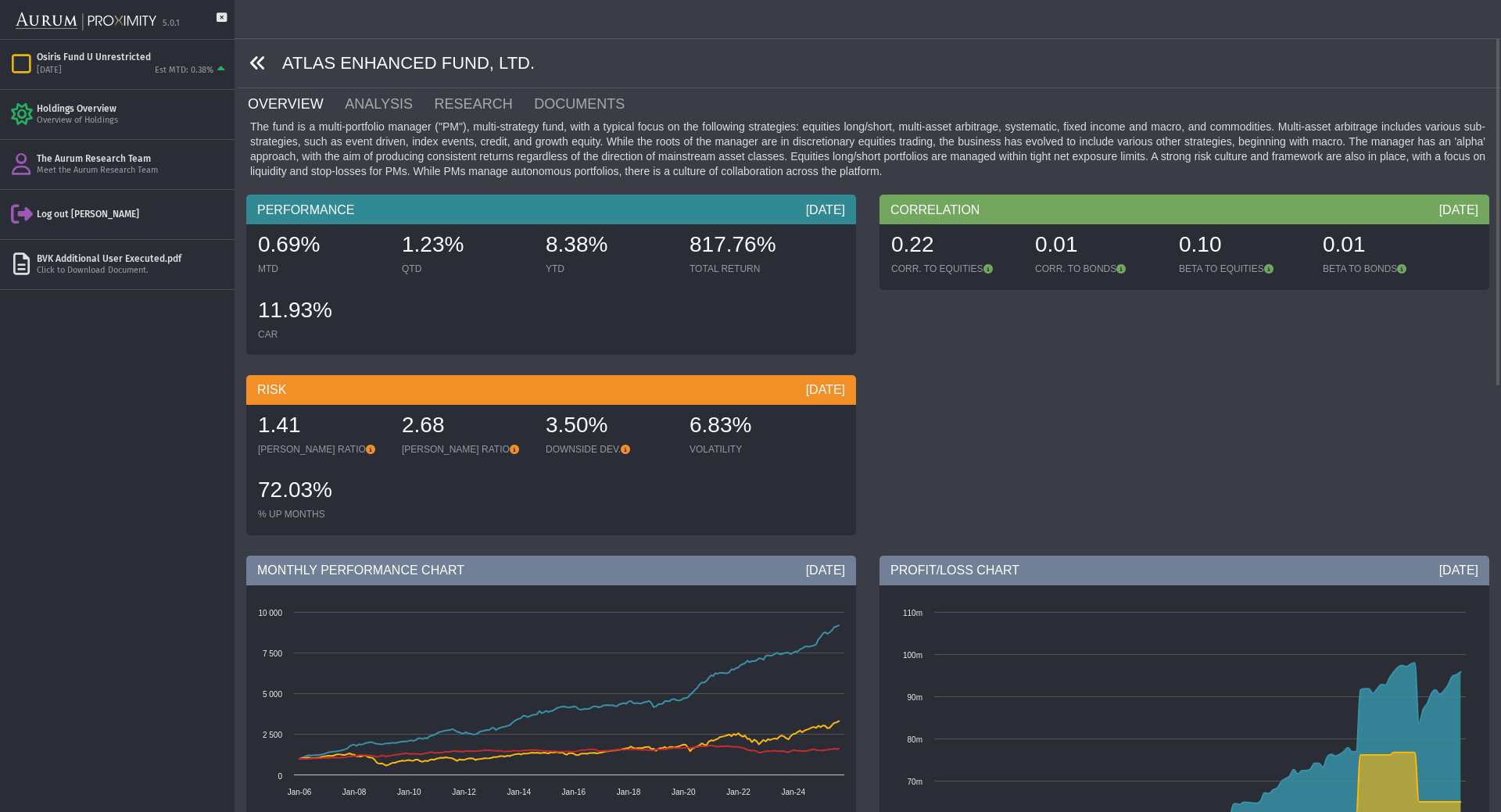
click at [261, 65] on icon at bounding box center [257, 63] width 17 height 17
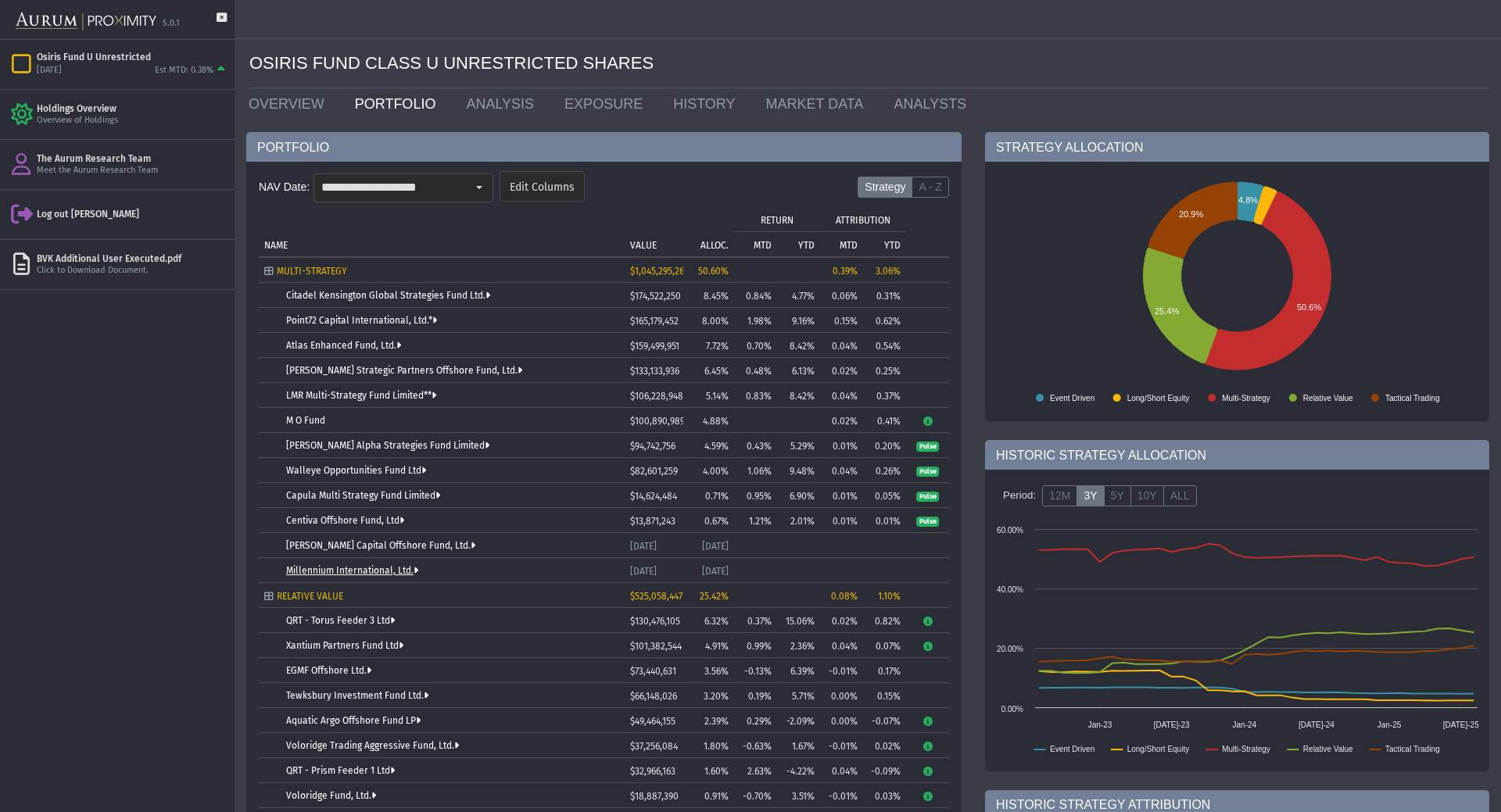
click at [362, 571] on link "Millennium International, Ltd." at bounding box center [352, 571] width 132 height 11
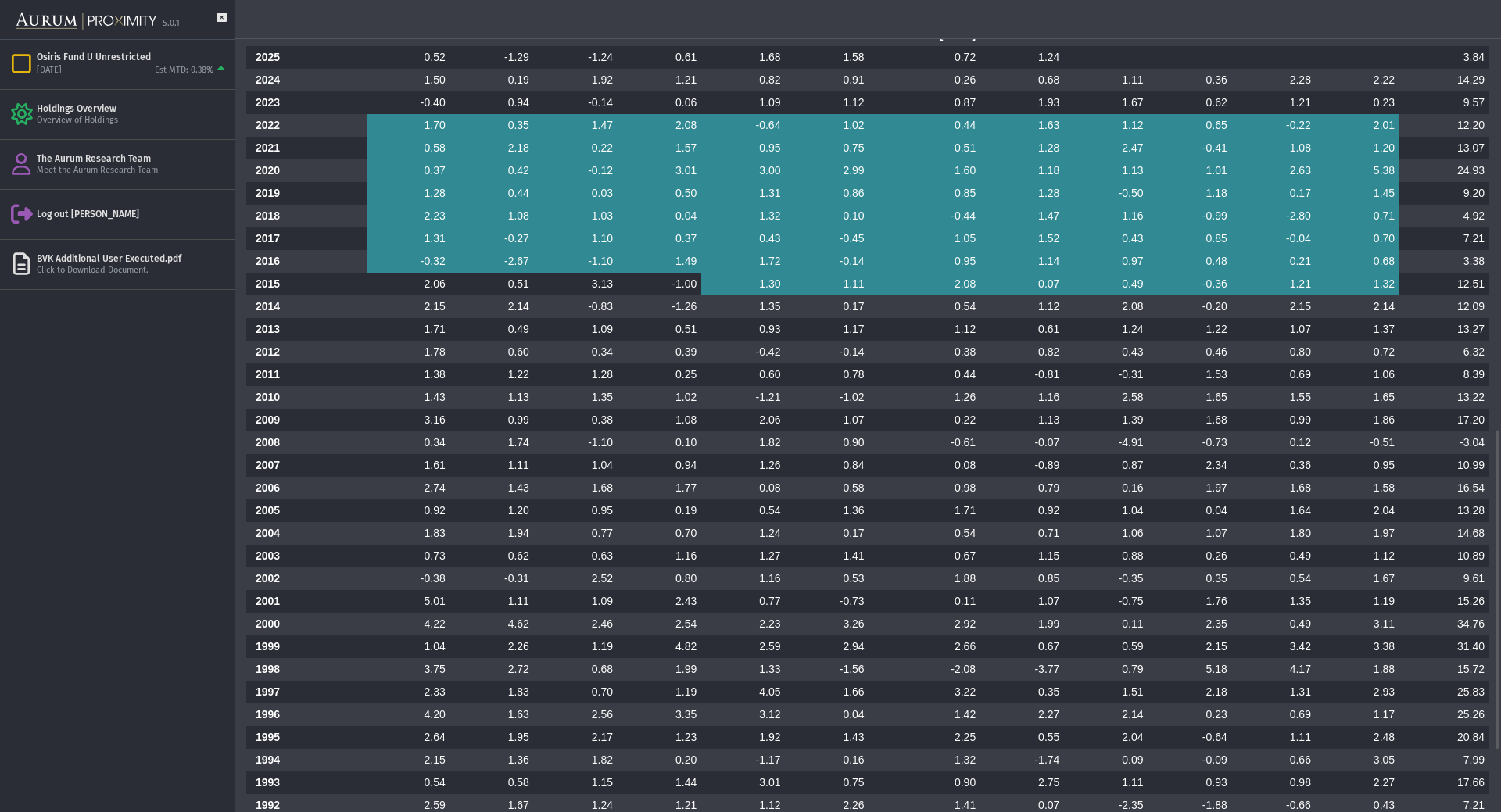
scroll to position [1083, 0]
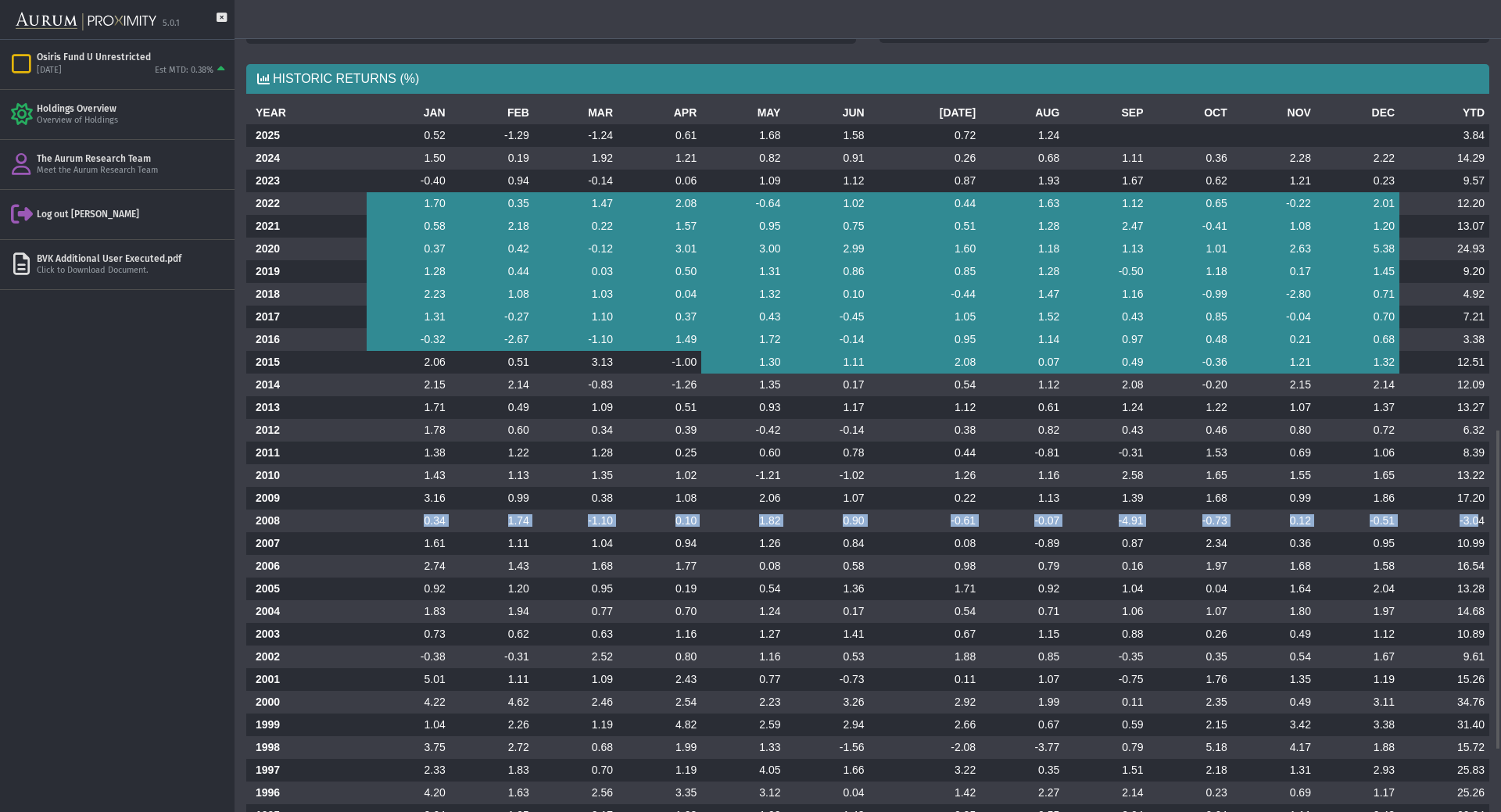
drag, startPoint x: 428, startPoint y: 519, endPoint x: 1479, endPoint y: 519, distance: 1051.0
click at [1479, 519] on tr "2008 0.34 1.74 -1.10 0.10 1.82 0.90 -0.61 -0.07 -4.91 -0.73 0.12 -0.51 -3.04" at bounding box center [867, 521] width 1243 height 22
click at [1462, 522] on td "-3.04" at bounding box center [1444, 521] width 90 height 22
drag, startPoint x: 1145, startPoint y: 524, endPoint x: 1107, endPoint y: 524, distance: 38.0
click at [1107, 524] on tr "2008 0.34 1.74 -1.10 0.10 1.82 0.90 -0.61 -0.07 -4.91 -0.73 0.12 -0.51 -3.04" at bounding box center [867, 521] width 1243 height 22
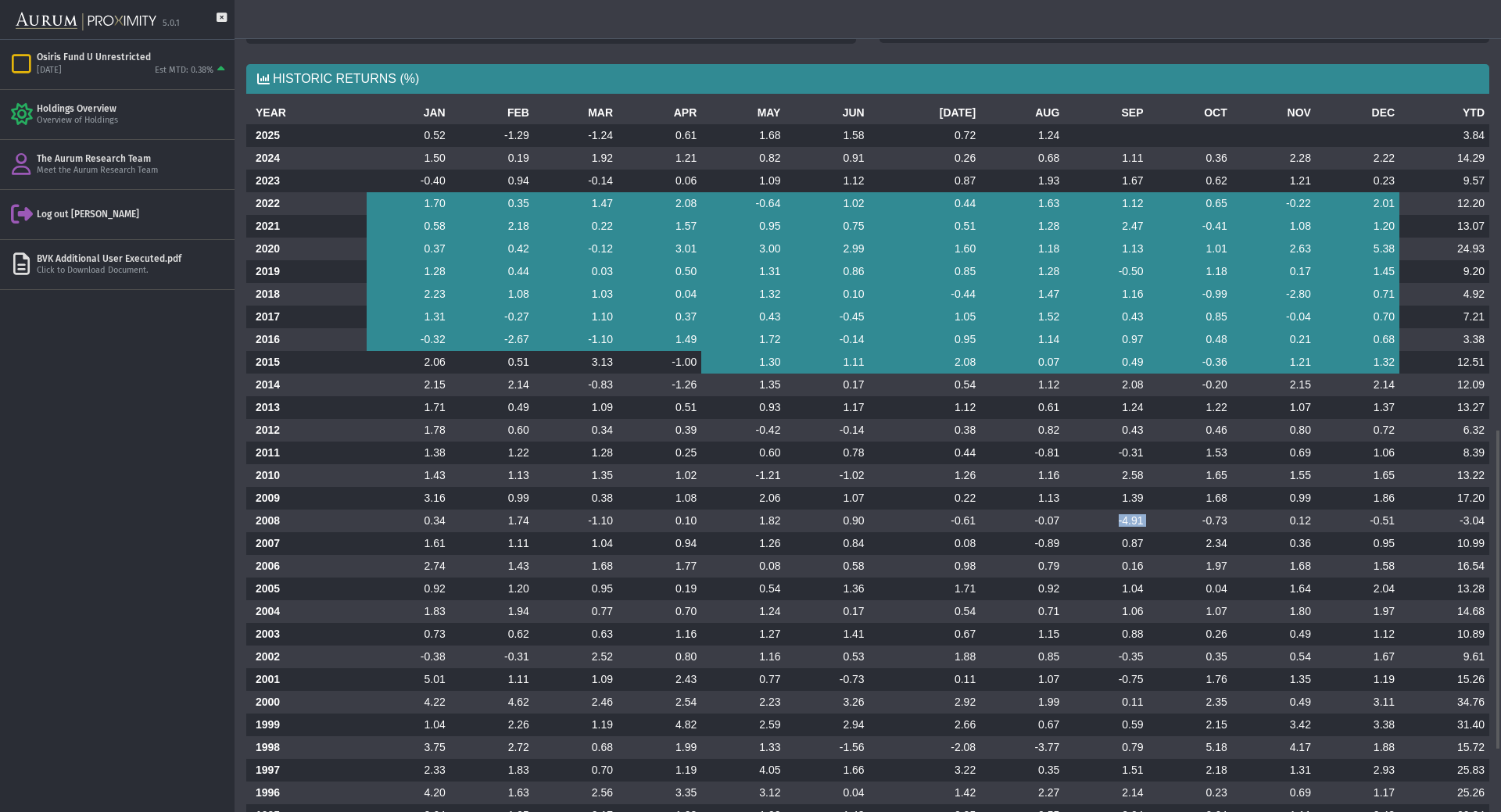
click at [1107, 524] on td "-4.91" at bounding box center [1105, 521] width 83 height 22
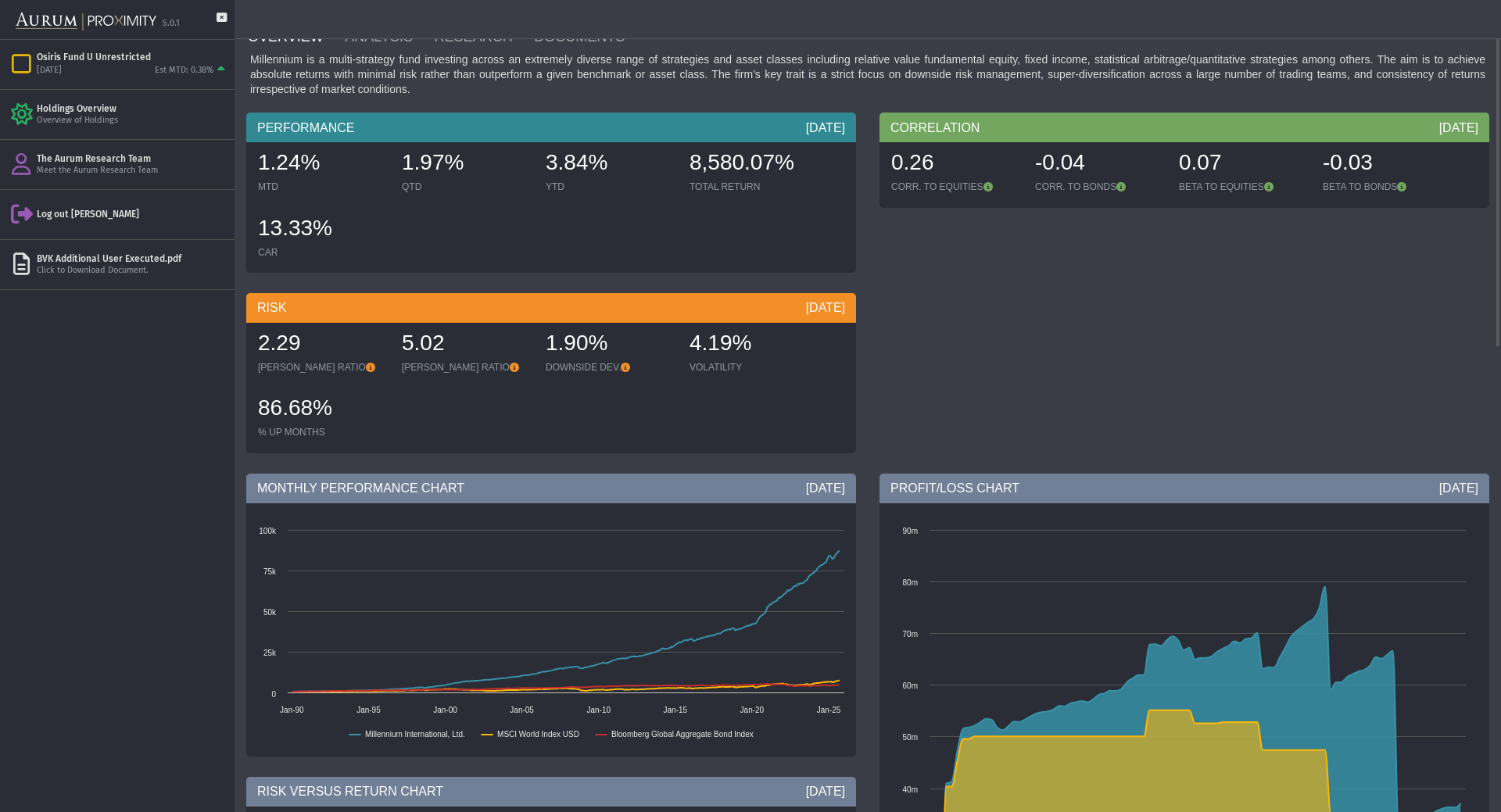
scroll to position [0, 0]
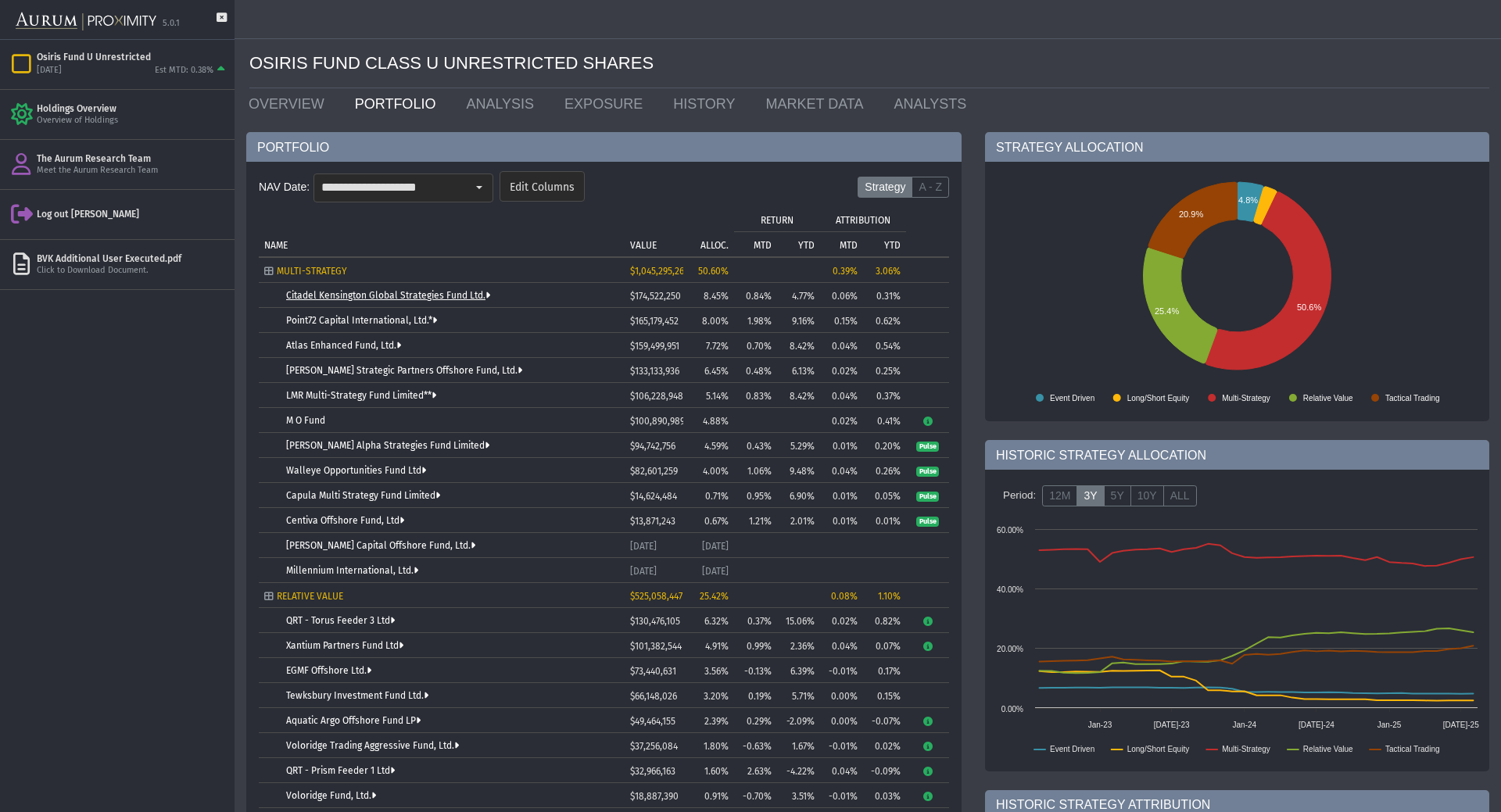
click at [463, 298] on link "Citadel Kensington Global Strategies Fund Ltd." at bounding box center [388, 296] width 204 height 11
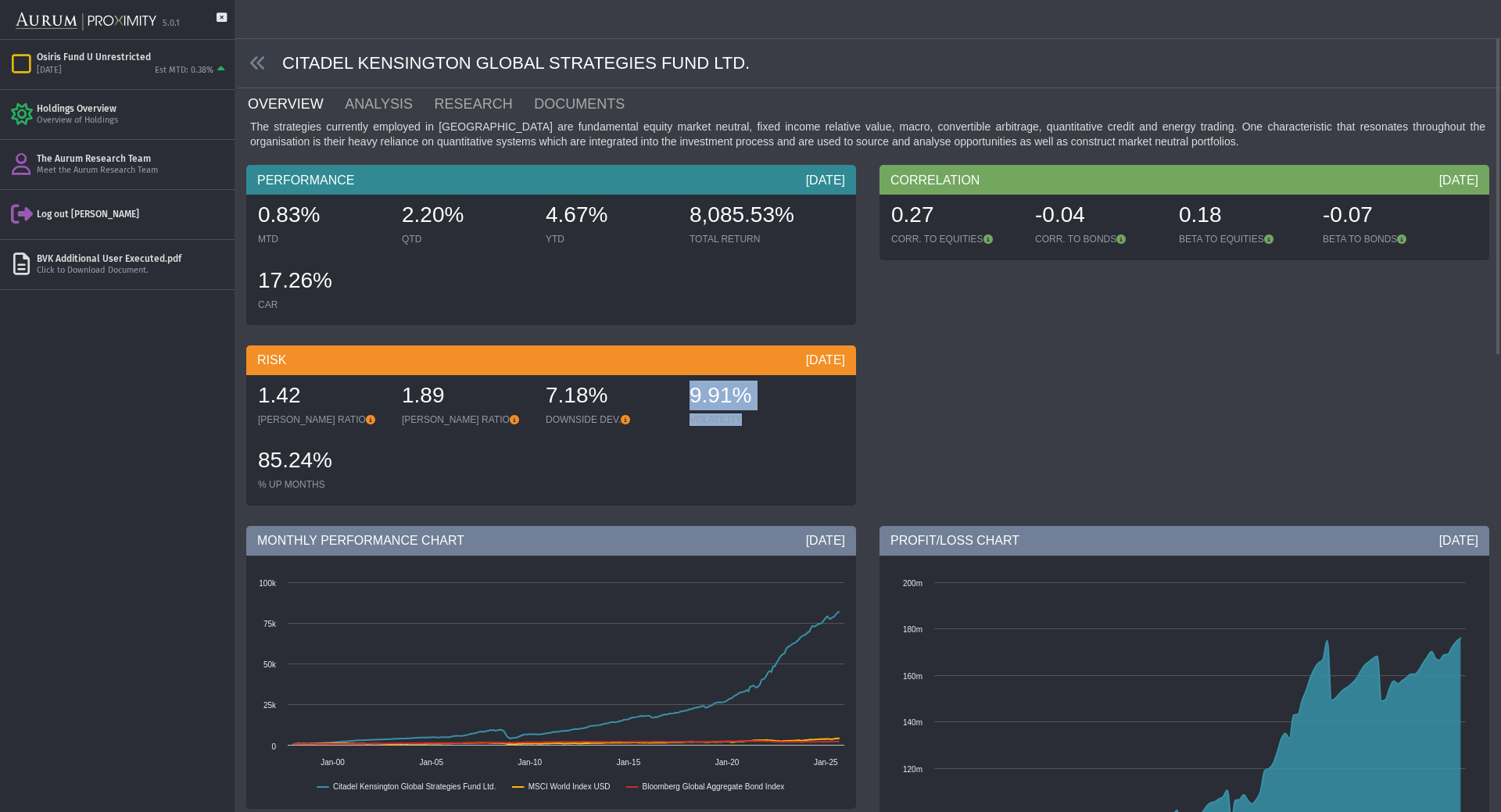
drag, startPoint x: 766, startPoint y: 413, endPoint x: 672, endPoint y: 421, distance: 94.3
click at [672, 421] on div "1.42 [PERSON_NAME] RATIO 1.89 [PERSON_NAME] RATIO 7.18% DOWNSIDE DEV. 9.91% VOL…" at bounding box center [550, 440] width 602 height 130
click at [673, 423] on div "DOWNSIDE DEV." at bounding box center [609, 419] width 128 height 12
drag, startPoint x: 677, startPoint y: 395, endPoint x: 748, endPoint y: 407, distance: 72.0
click at [744, 405] on div "1.42 [PERSON_NAME] RATIO 1.89 [PERSON_NAME] RATIO 7.18% DOWNSIDE DEV. 9.91% VOL…" at bounding box center [550, 440] width 602 height 130
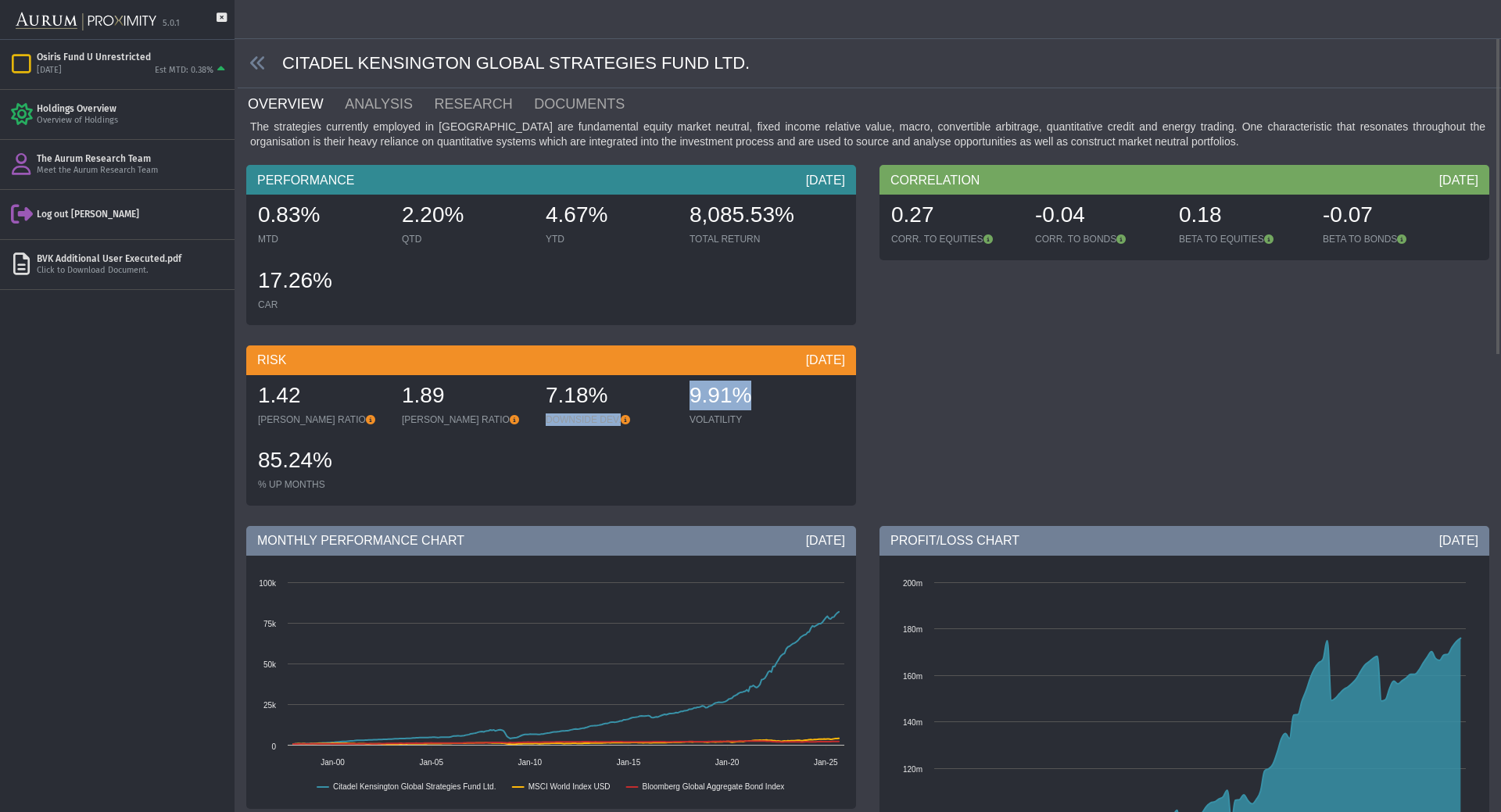
click at [748, 408] on div "9.91%" at bounding box center [753, 397] width 128 height 33
drag, startPoint x: 738, startPoint y: 419, endPoint x: 691, endPoint y: 411, distance: 47.7
click at [691, 411] on div "9.91% VOLATILITY" at bounding box center [753, 404] width 140 height 55
click at [672, 415] on div "DOWNSIDE DEV." at bounding box center [609, 419] width 128 height 12
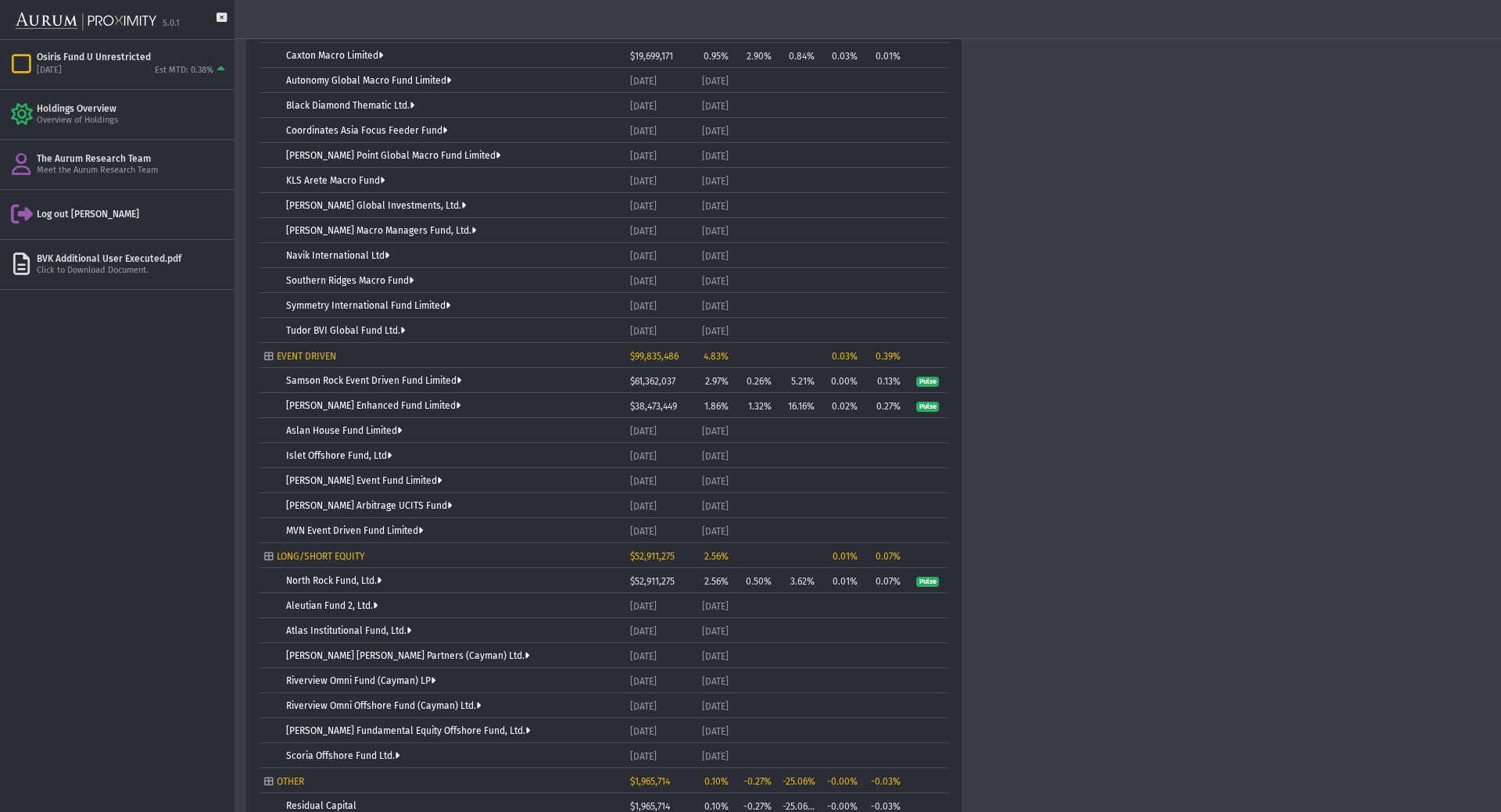
scroll to position [1618, 0]
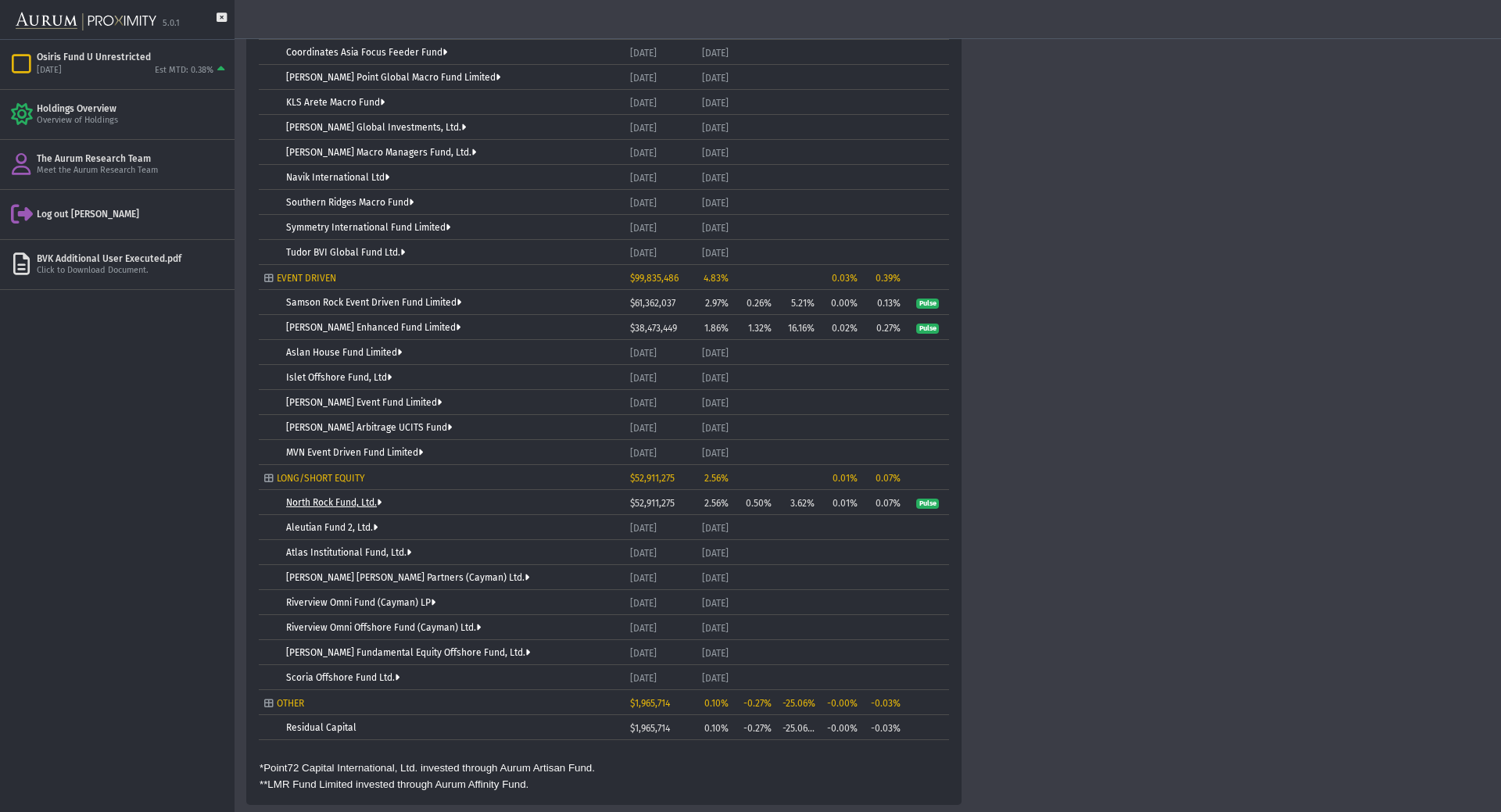
click at [357, 506] on link "North Rock Fund, Ltd." at bounding box center [334, 502] width 95 height 11
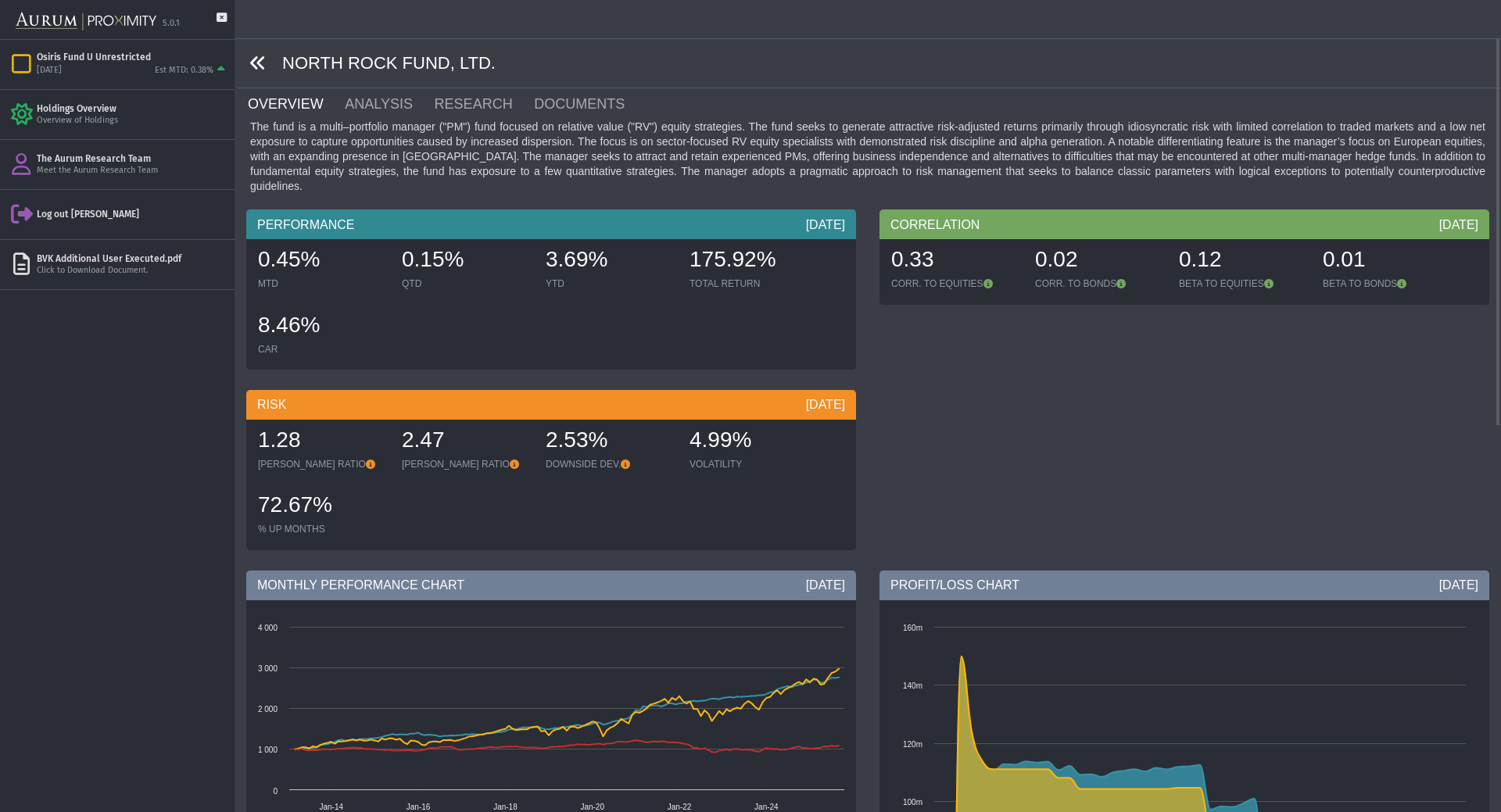
click at [262, 57] on icon at bounding box center [257, 63] width 17 height 17
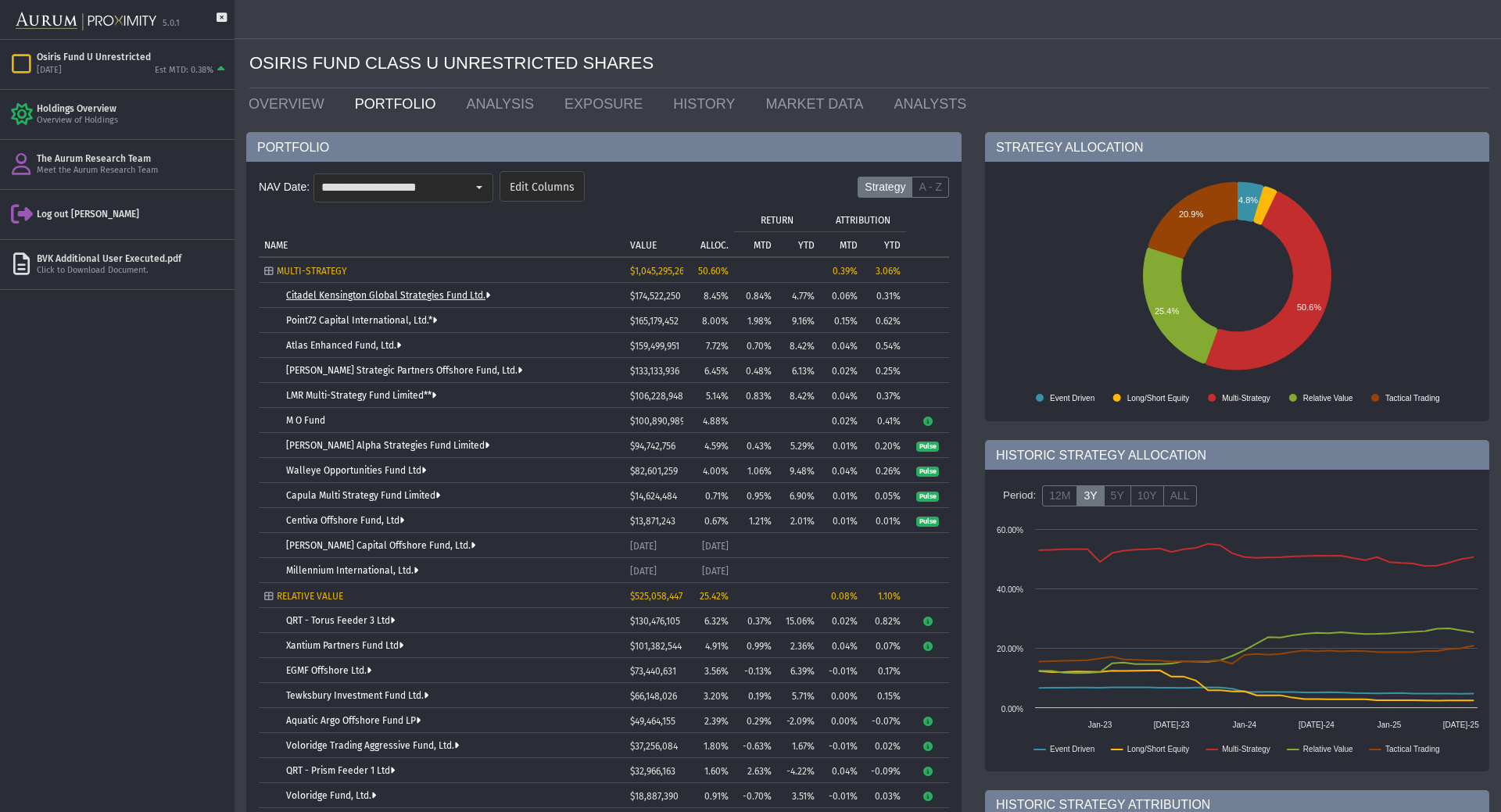
click at [458, 299] on link "Citadel Kensington Global Strategies Fund Ltd." at bounding box center [388, 296] width 204 height 11
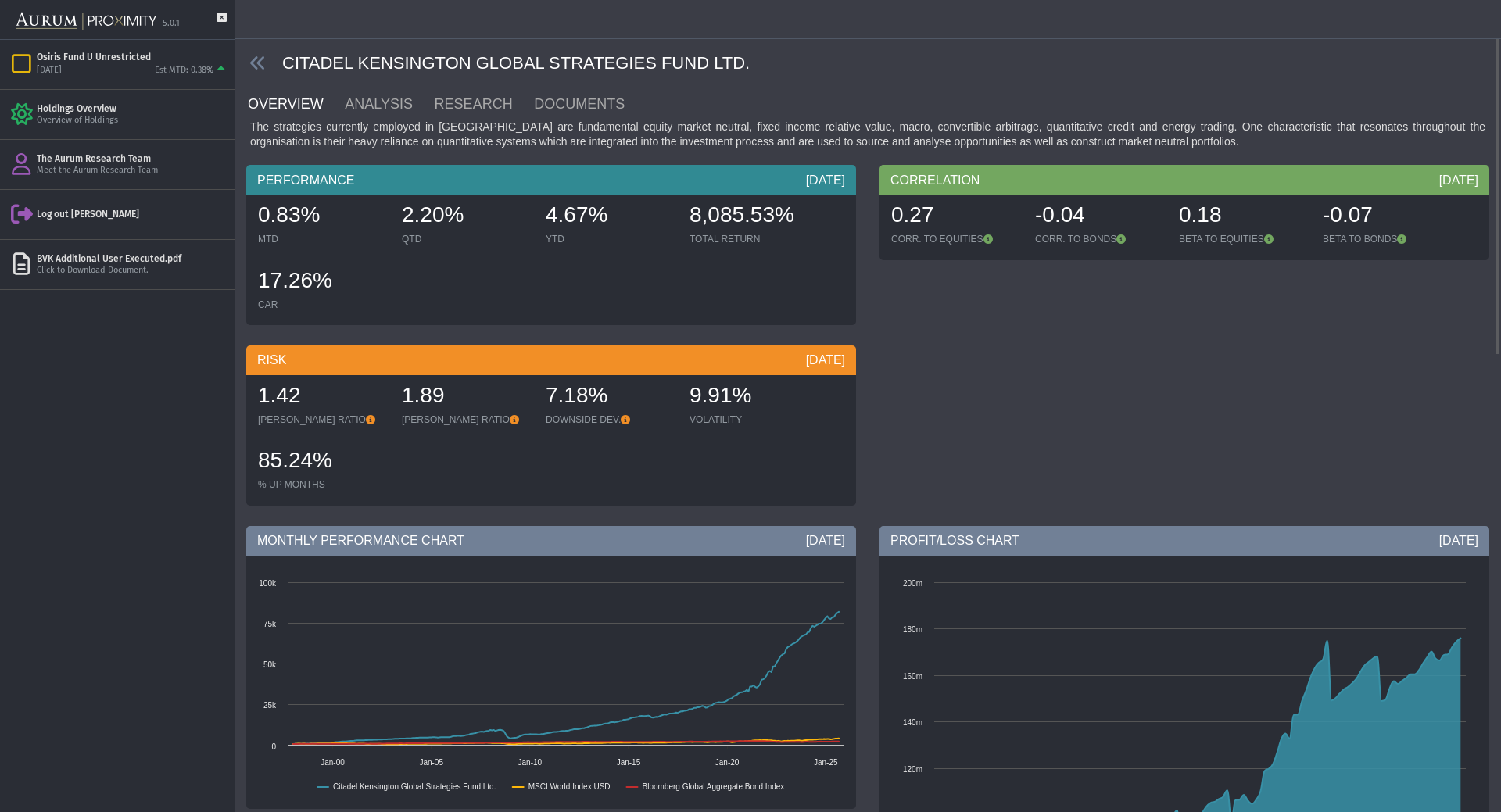
click at [1198, 363] on div "PERFORMANCE [DATE] 0.83% MTD 2.20% QTD 4.67% YTD 8,085.53% TOTAL RETURN 17.26% …" at bounding box center [867, 339] width 1266 height 348
click at [546, 97] on link "DOCUMENTS" at bounding box center [589, 103] width 112 height 31
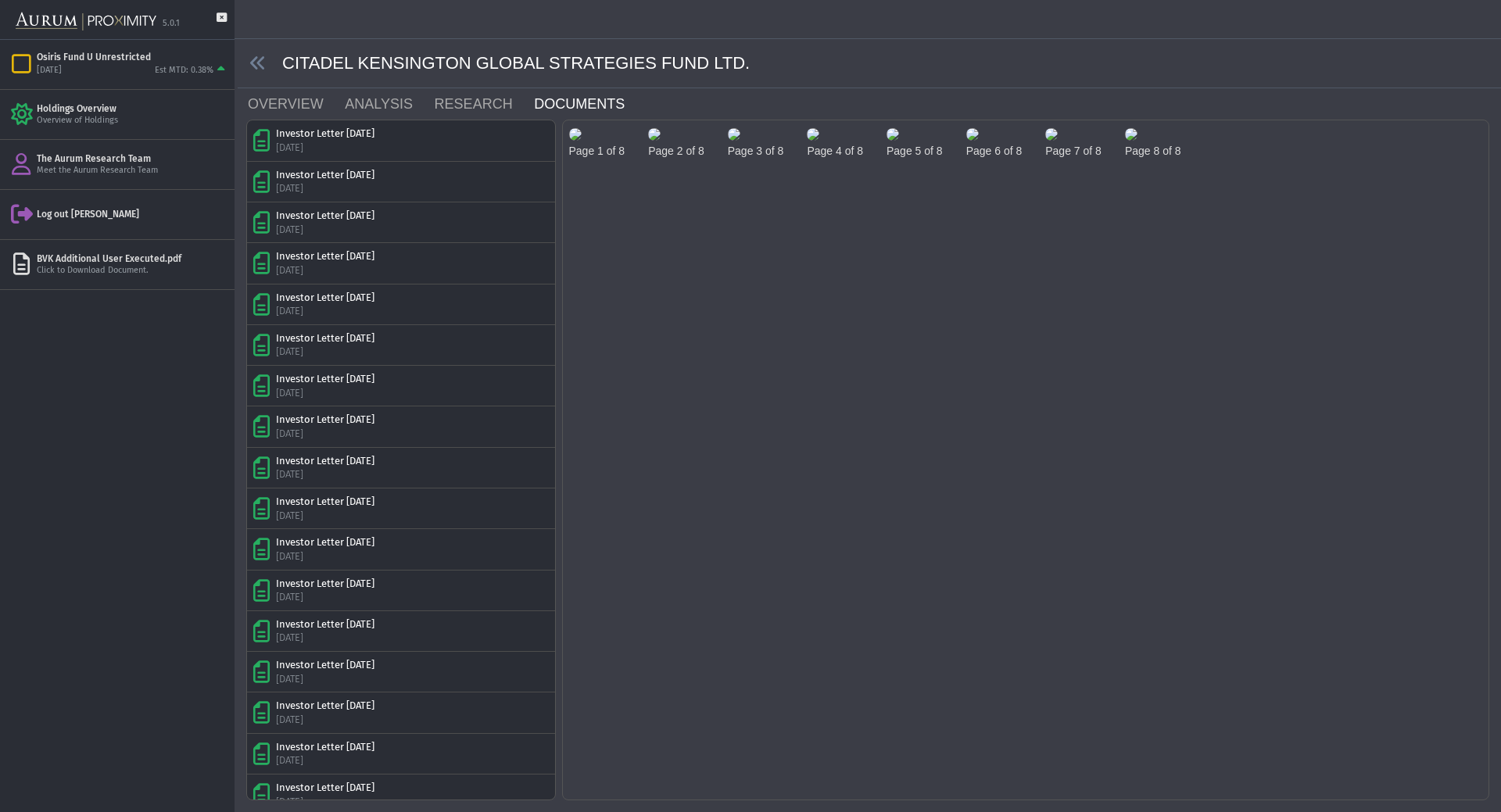
click at [581, 140] on img at bounding box center [575, 134] width 12 height 12
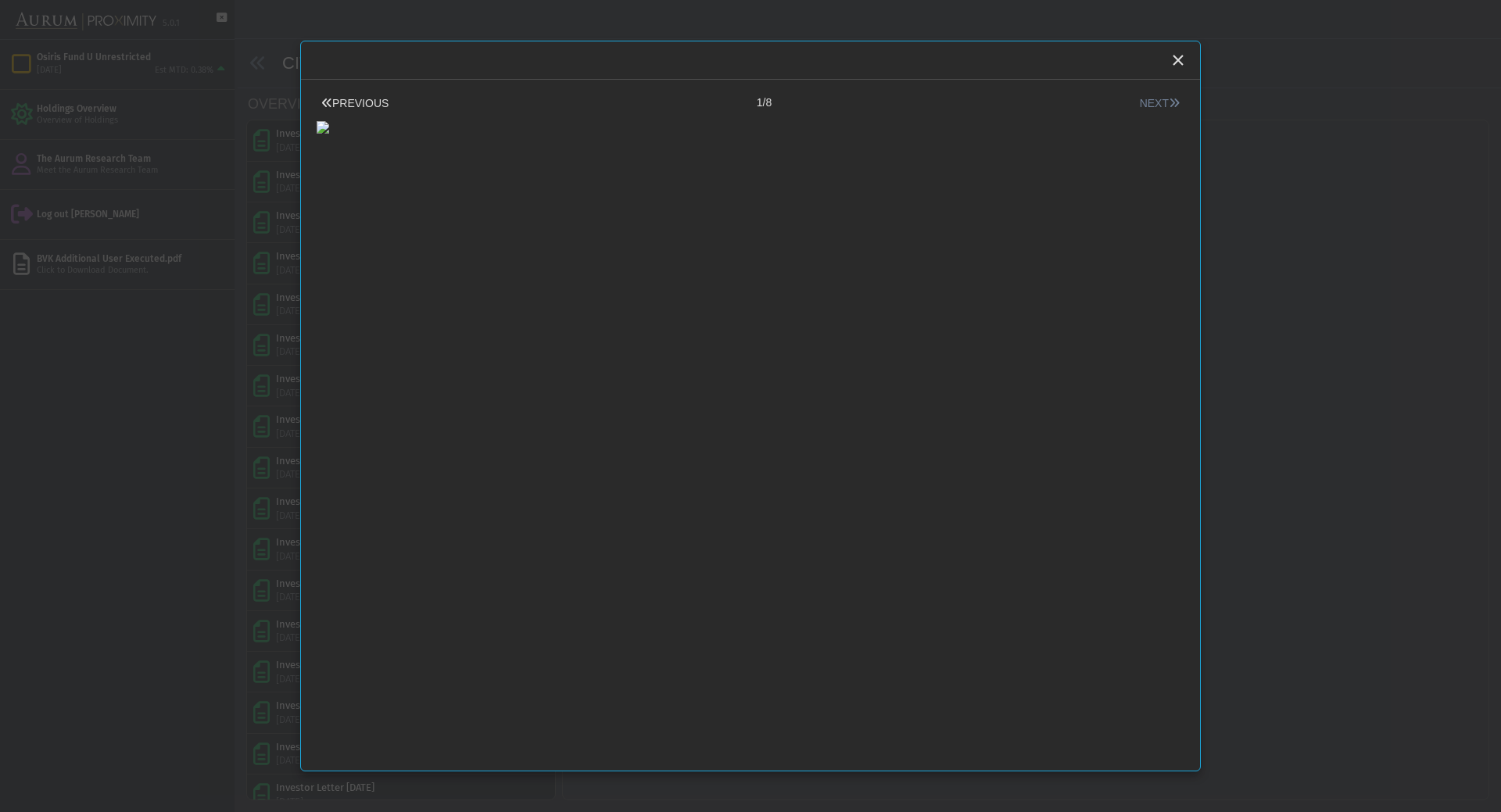
click at [1154, 106] on button "NEXT" at bounding box center [1159, 104] width 50 height 17
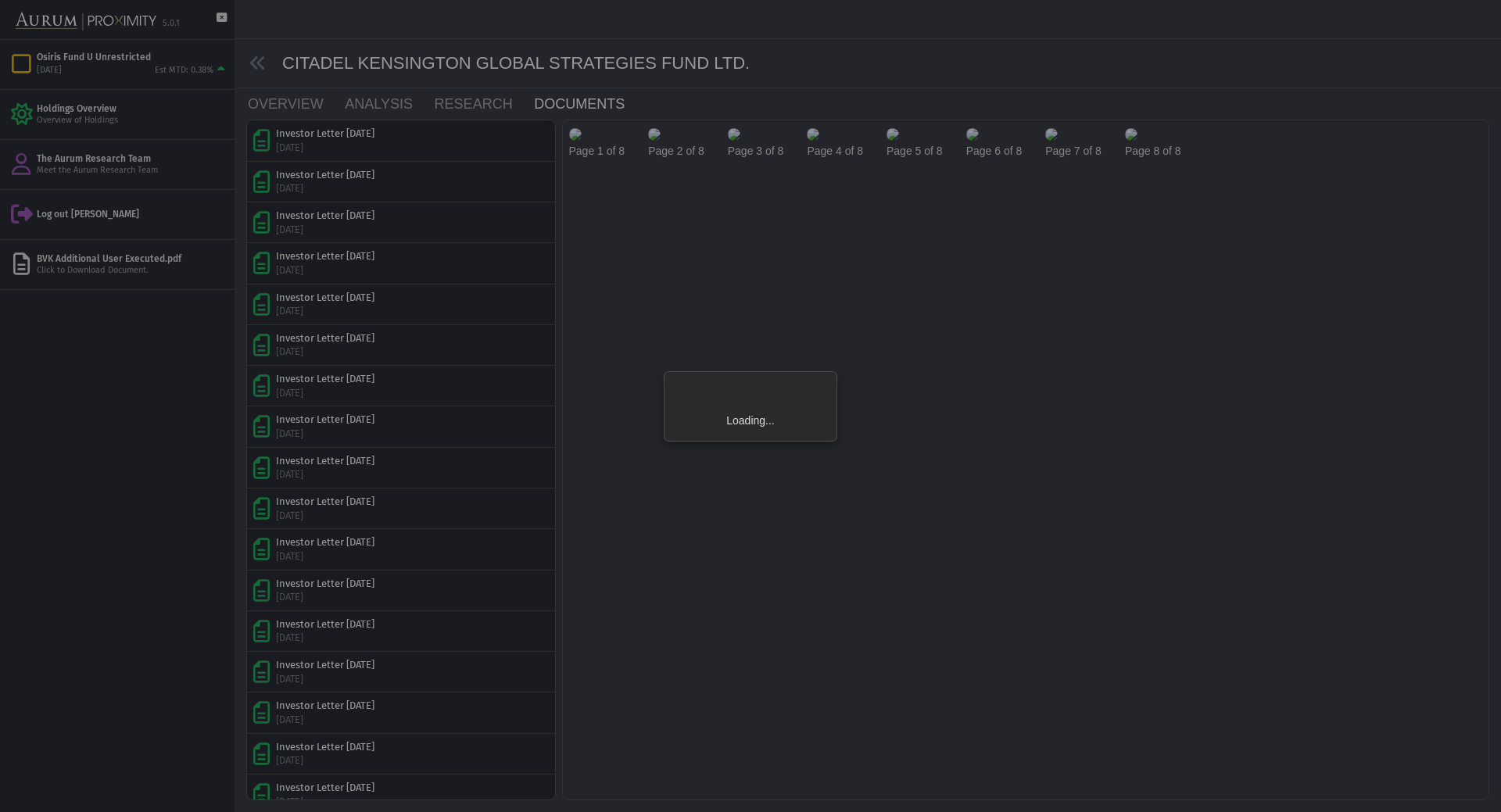
click at [1154, 106] on div "Loading..." at bounding box center [750, 406] width 1501 height 812
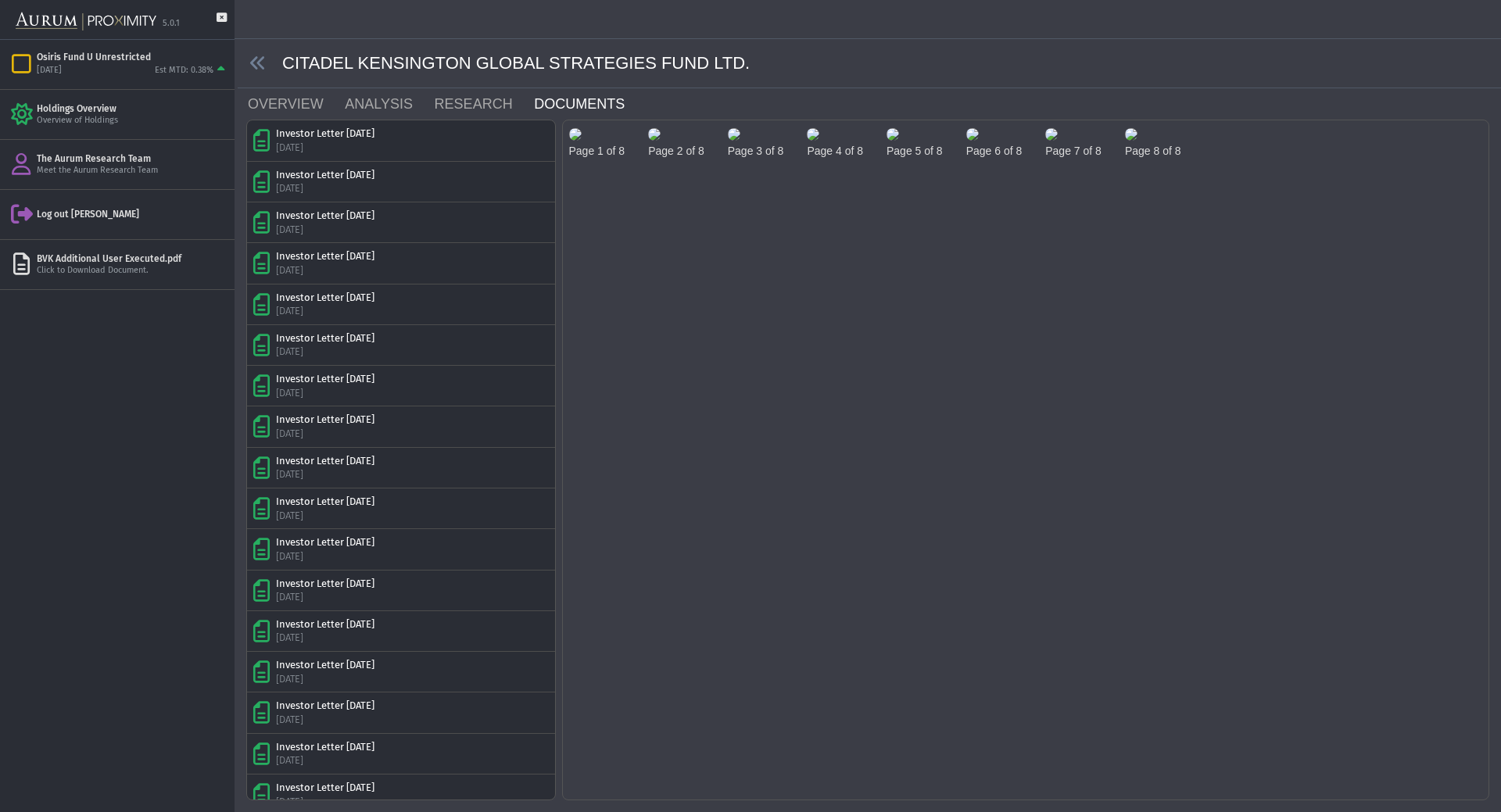
click at [1125, 140] on img at bounding box center [1130, 134] width 12 height 12
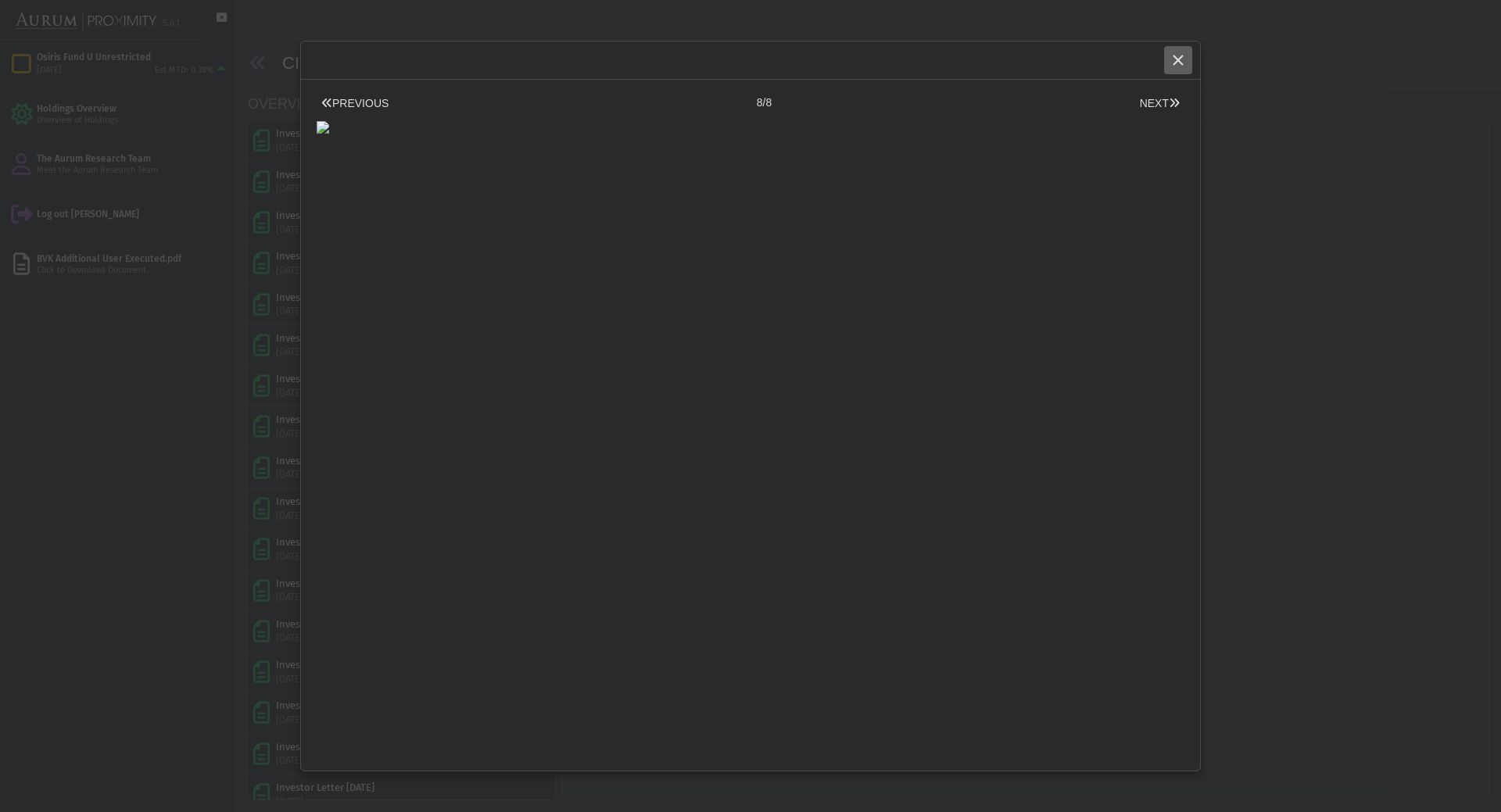
click at [1180, 64] on icon "Close" at bounding box center [1177, 60] width 14 height 14
